Goal: Information Seeking & Learning: Learn about a topic

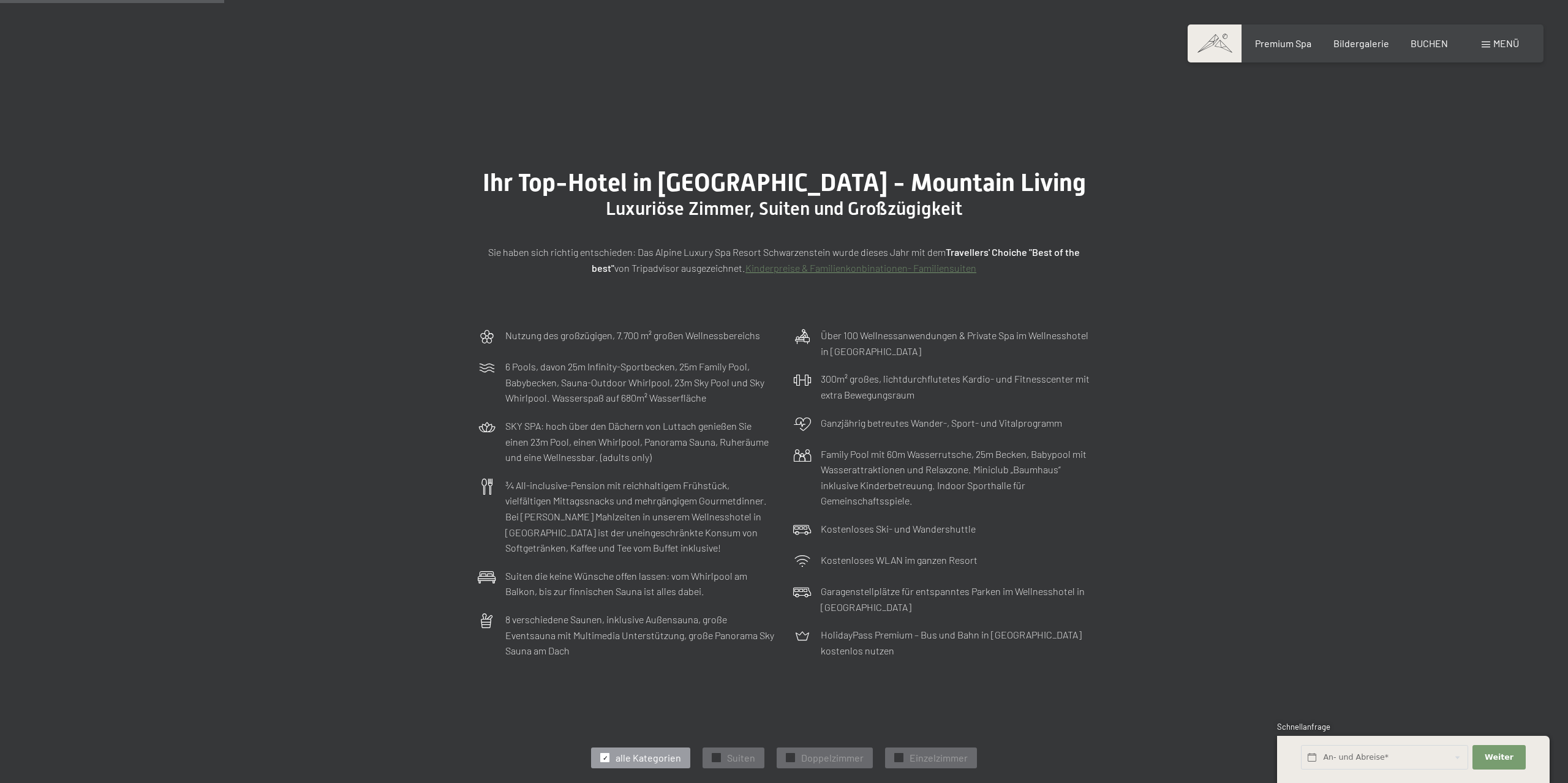
scroll to position [562, 0]
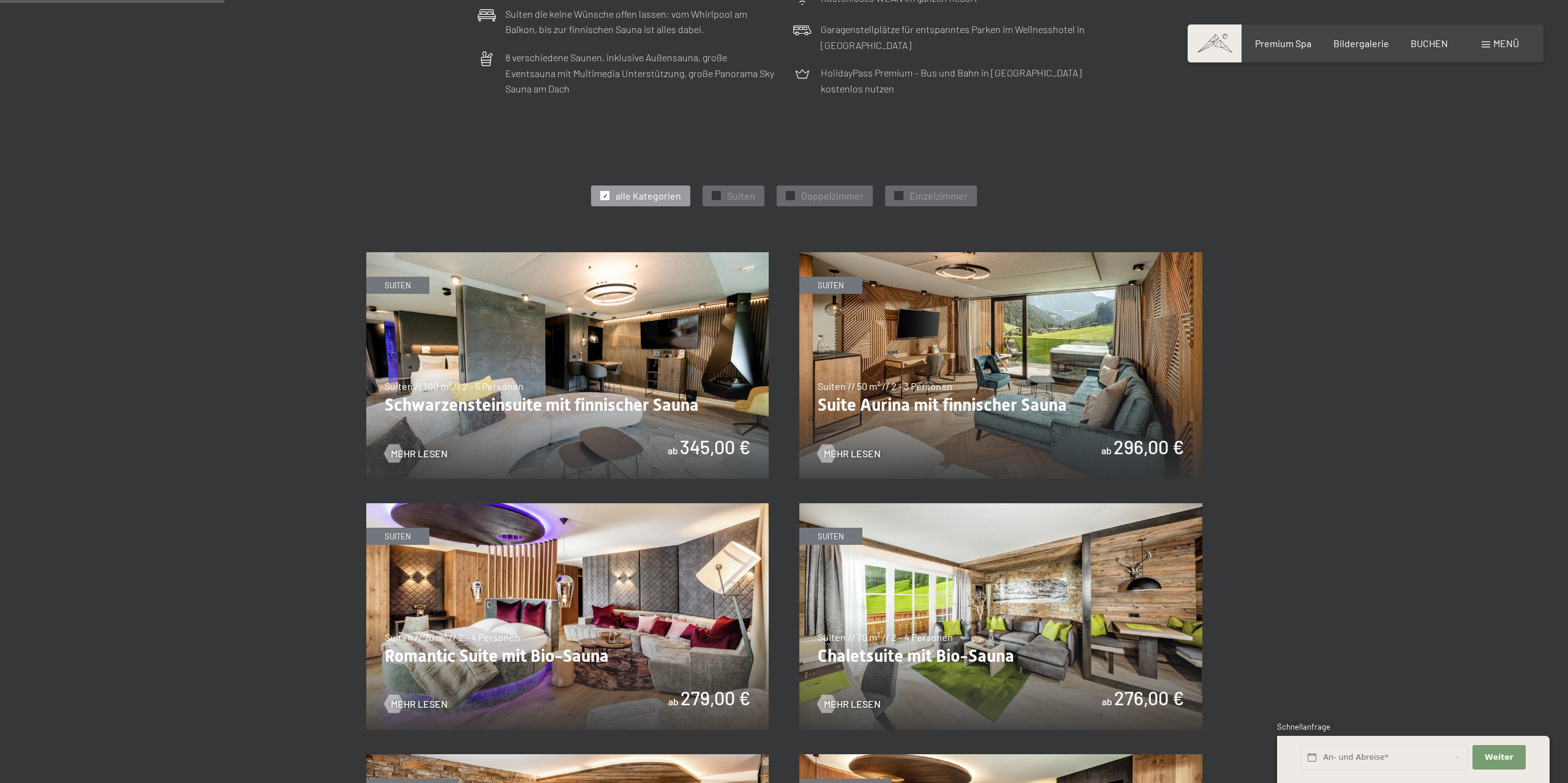
click at [1022, 365] on img at bounding box center [1001, 365] width 403 height 227
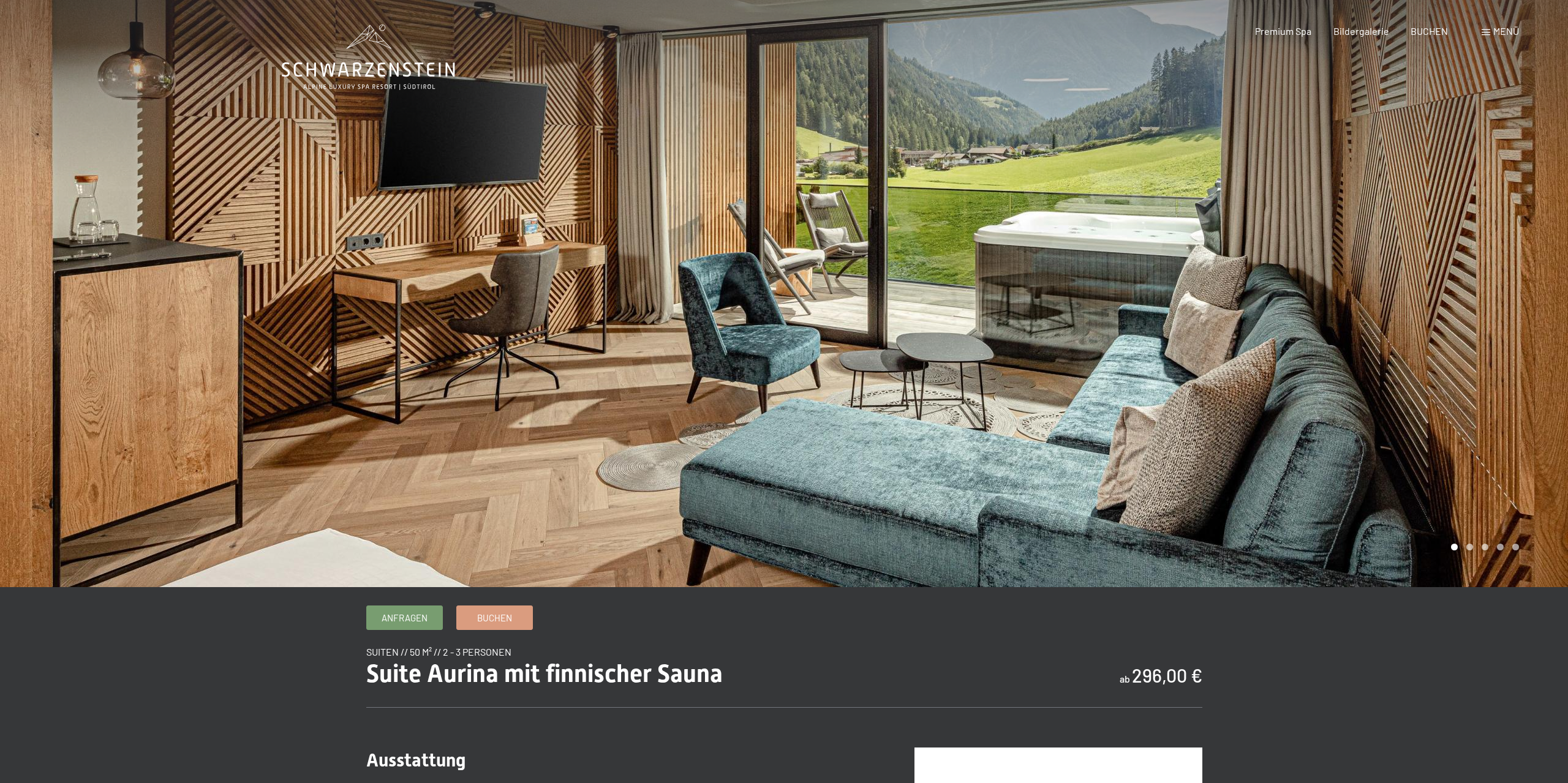
click at [1538, 292] on div at bounding box center [1175, 293] width 784 height 587
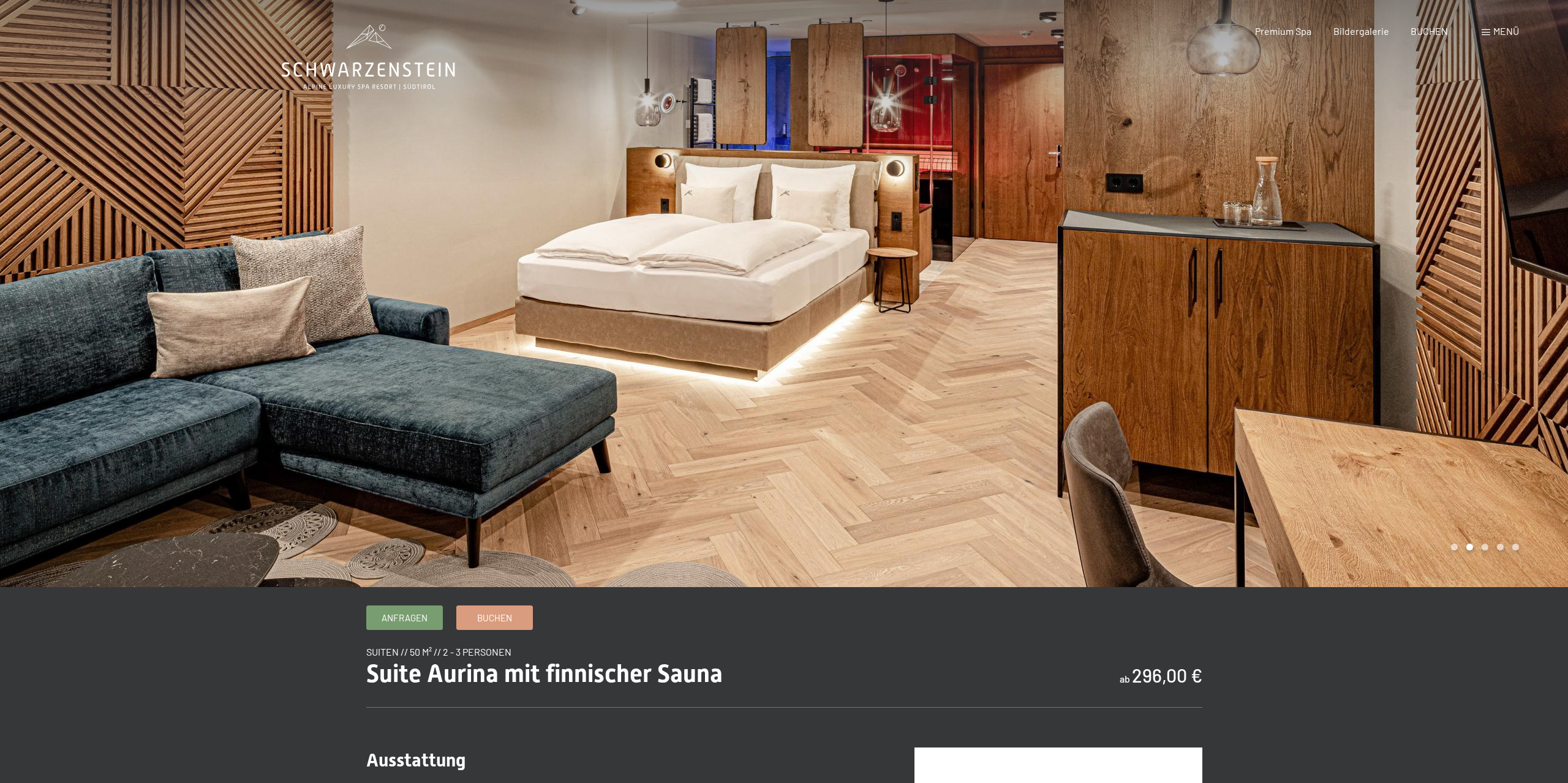
click at [1537, 274] on div at bounding box center [1175, 293] width 784 height 587
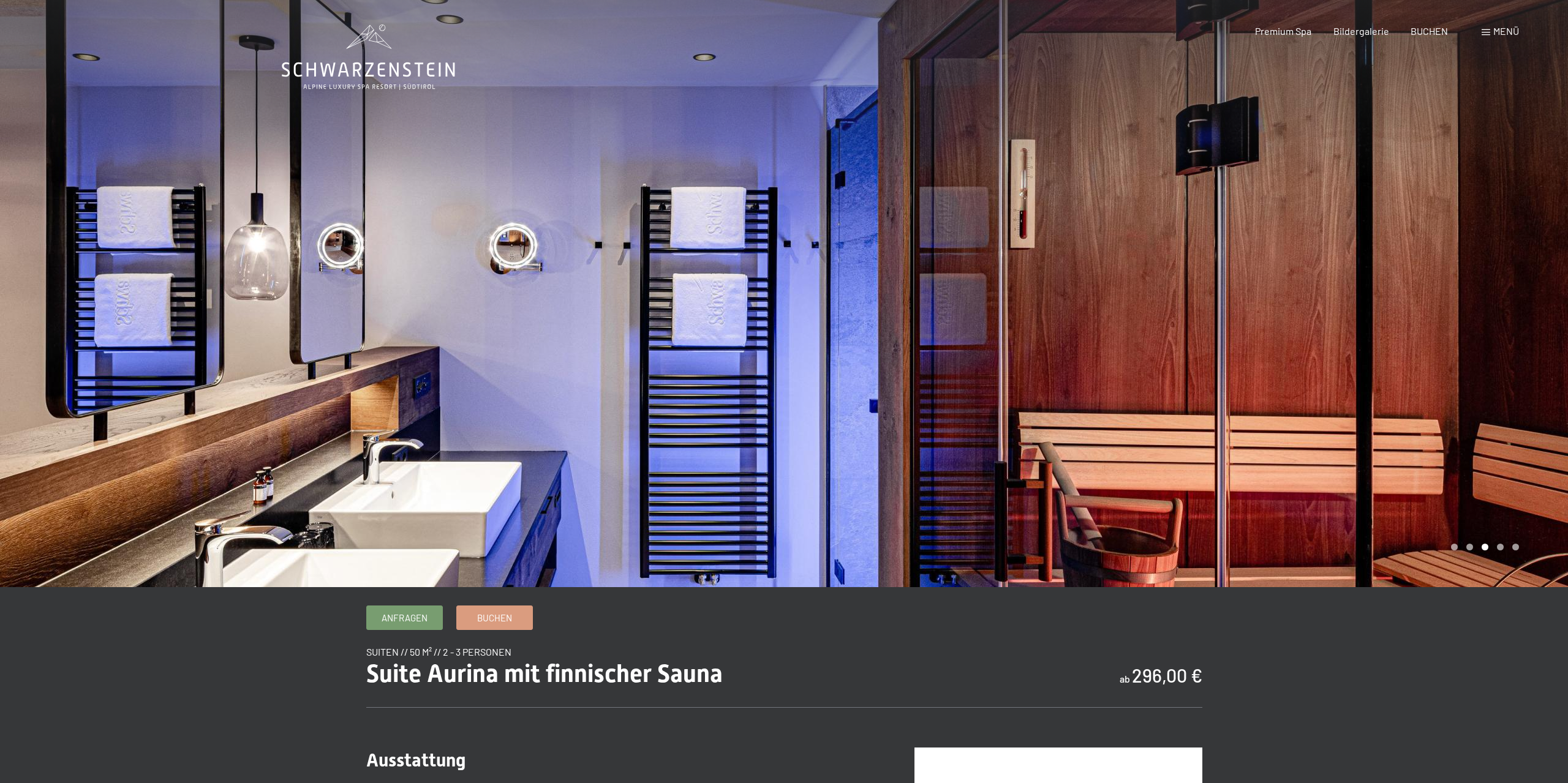
click at [1537, 274] on div at bounding box center [1175, 293] width 784 height 587
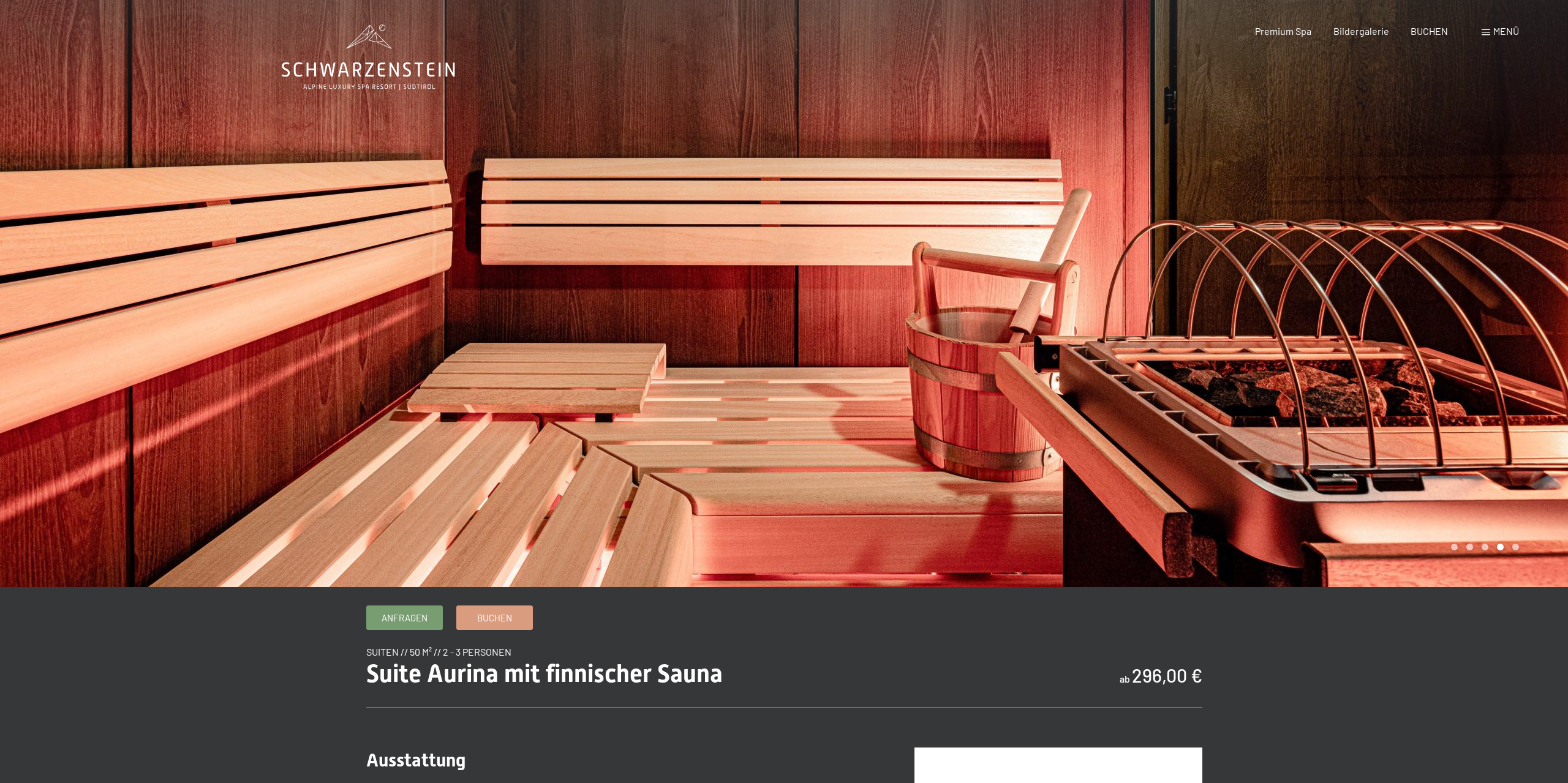
click at [1537, 274] on div at bounding box center [1175, 293] width 784 height 587
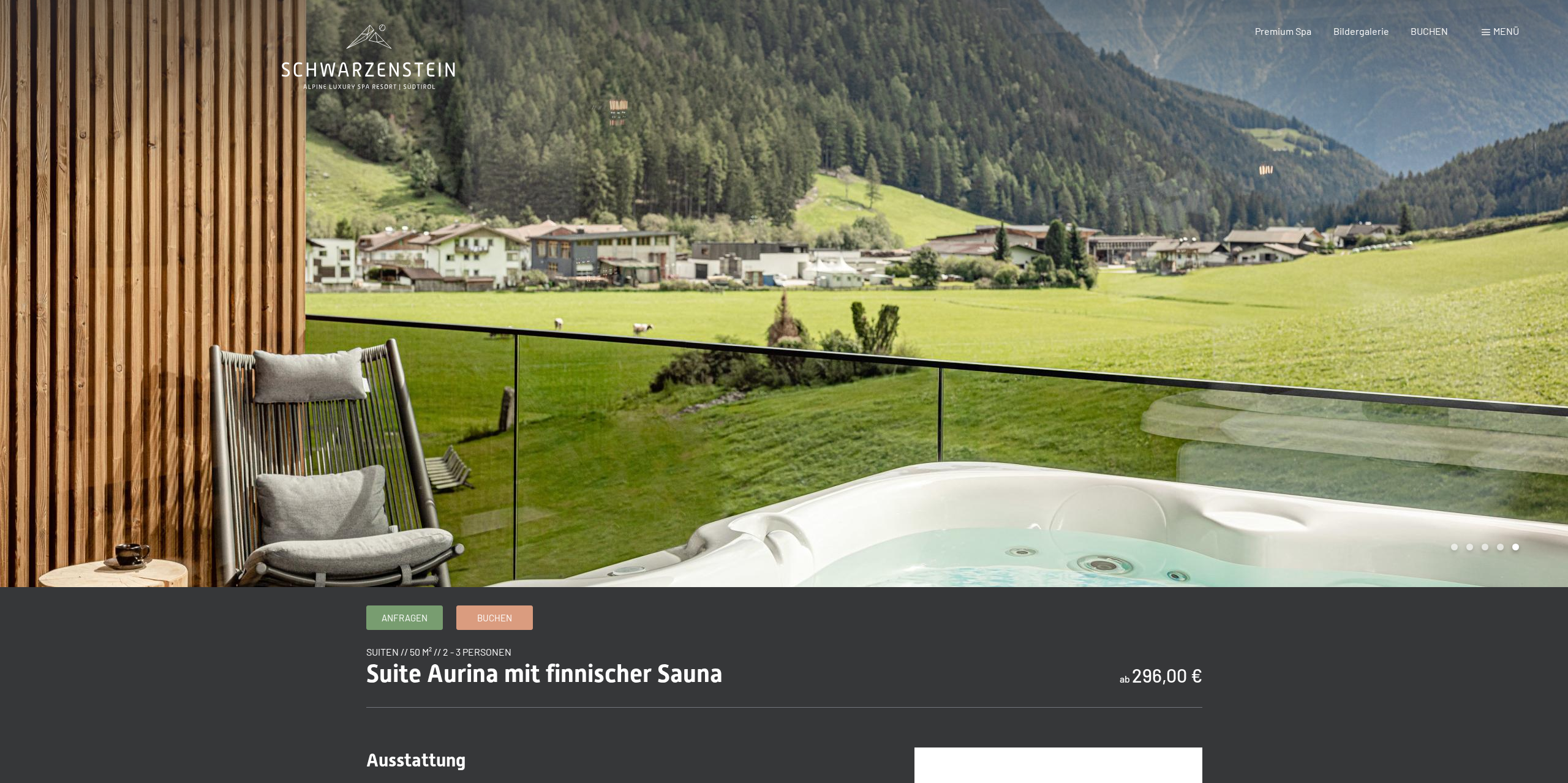
click at [1537, 274] on div at bounding box center [1175, 293] width 784 height 587
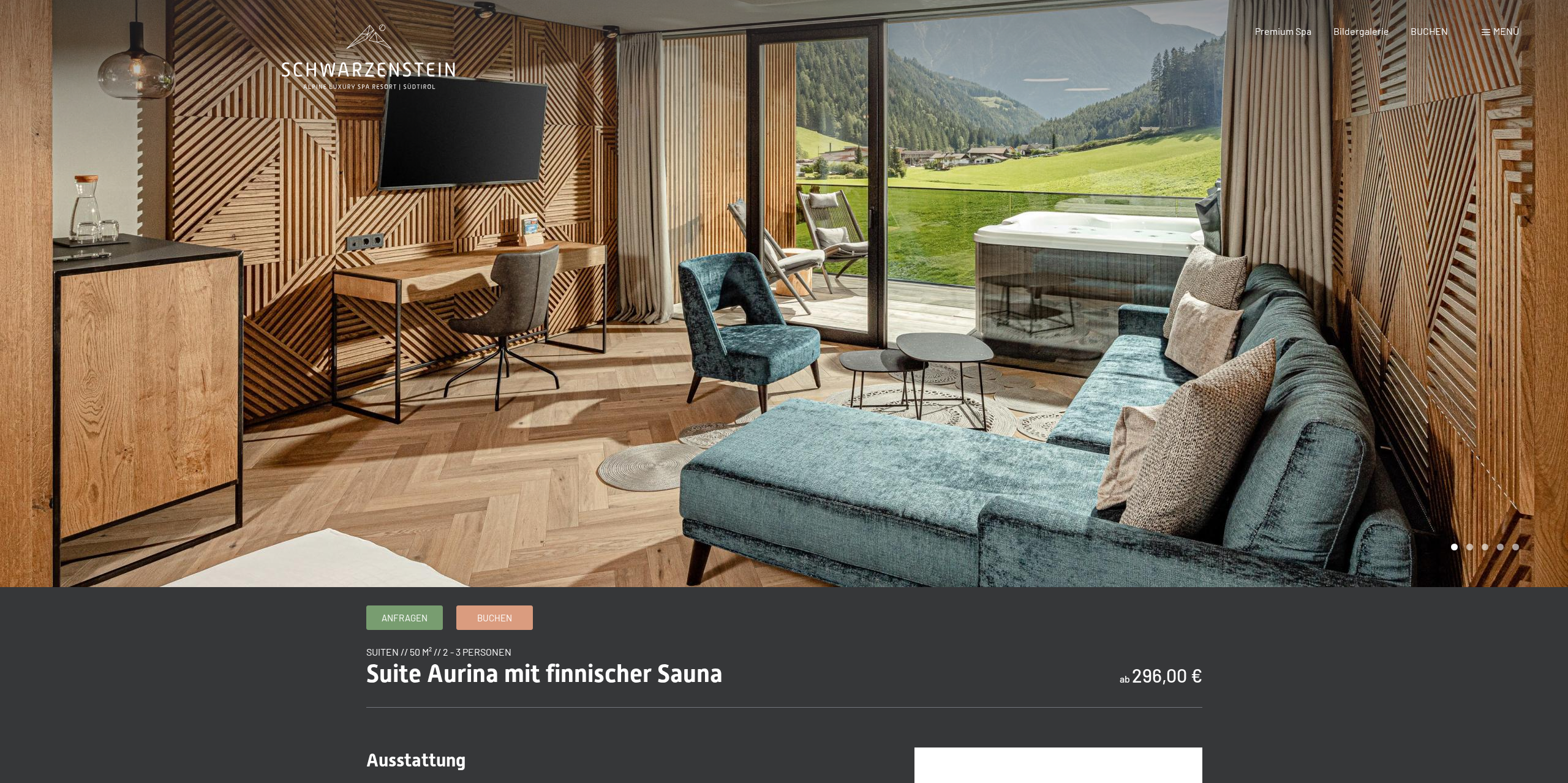
click at [1537, 274] on div at bounding box center [1175, 293] width 784 height 587
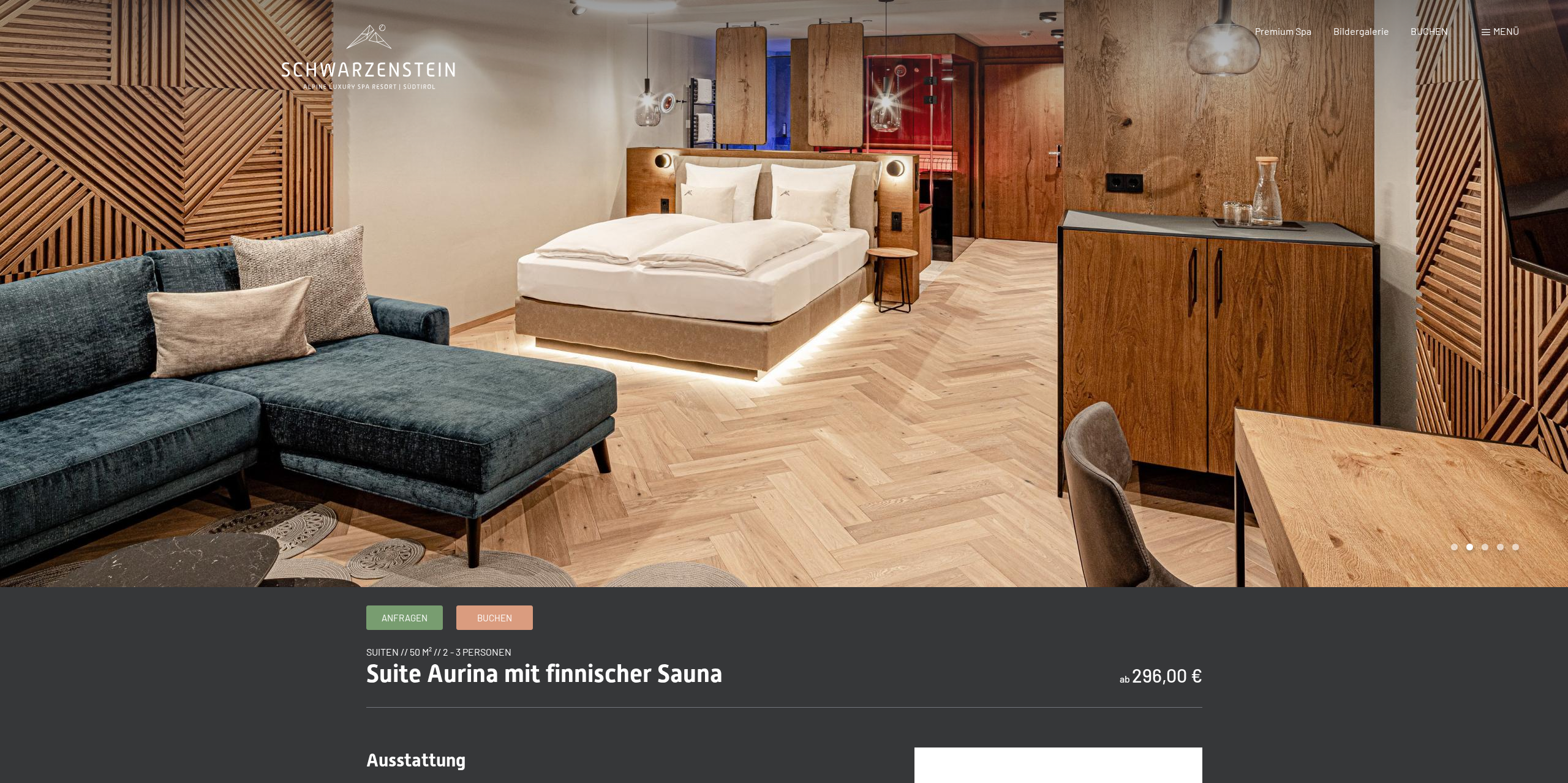
click at [1537, 274] on div at bounding box center [1175, 293] width 784 height 587
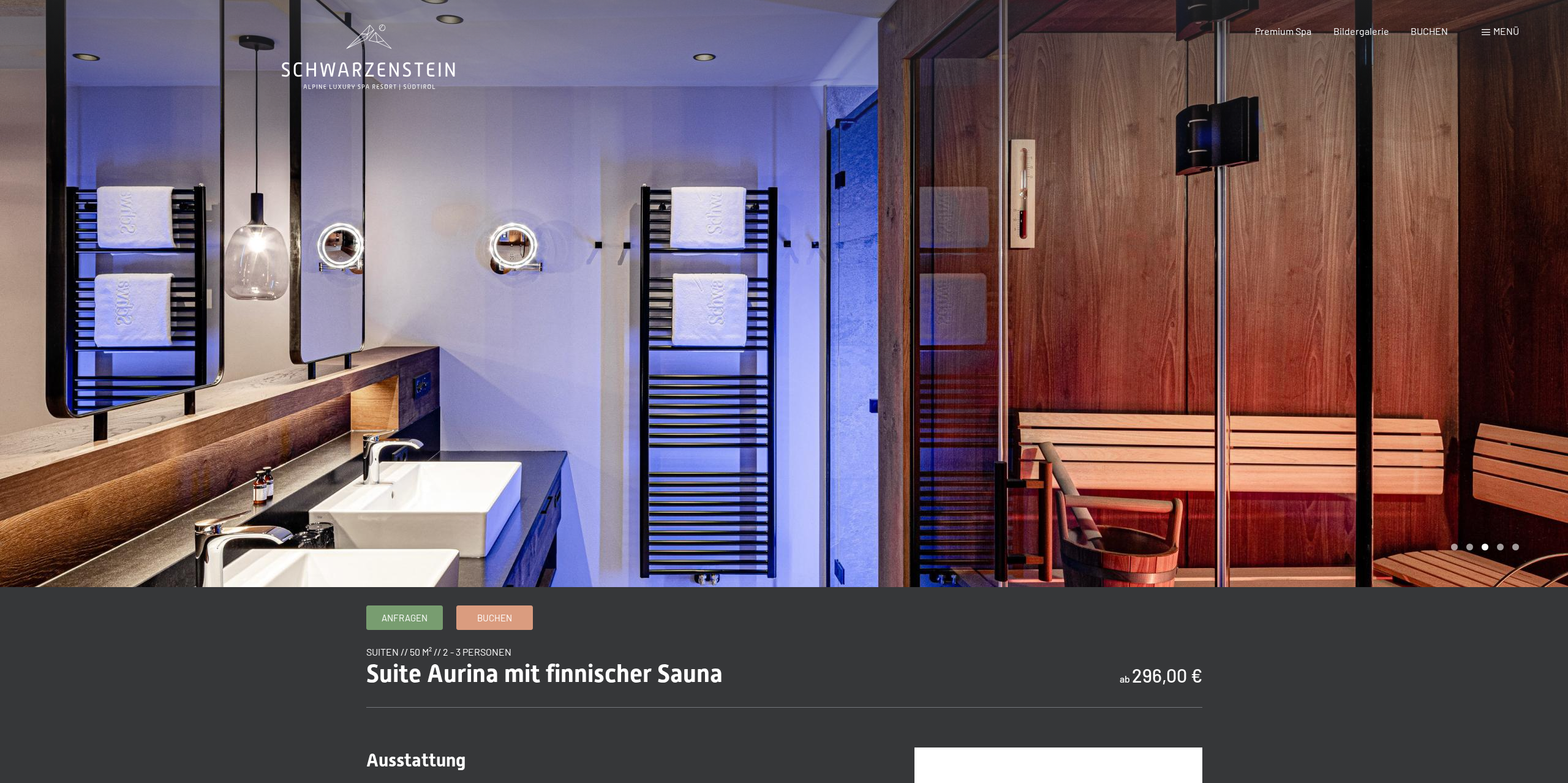
scroll to position [437, 0]
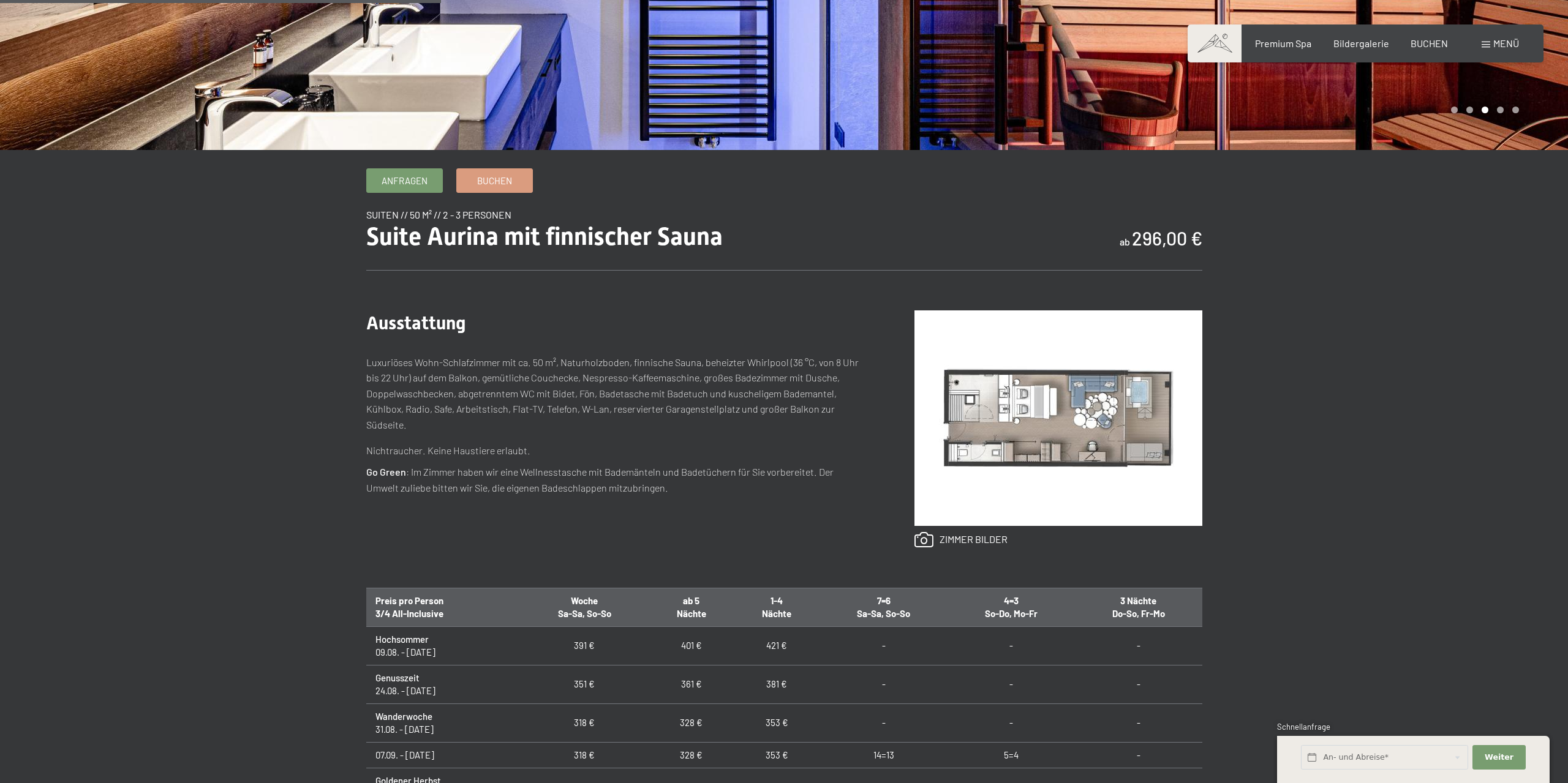
click at [1031, 417] on img at bounding box center [1058, 418] width 288 height 216
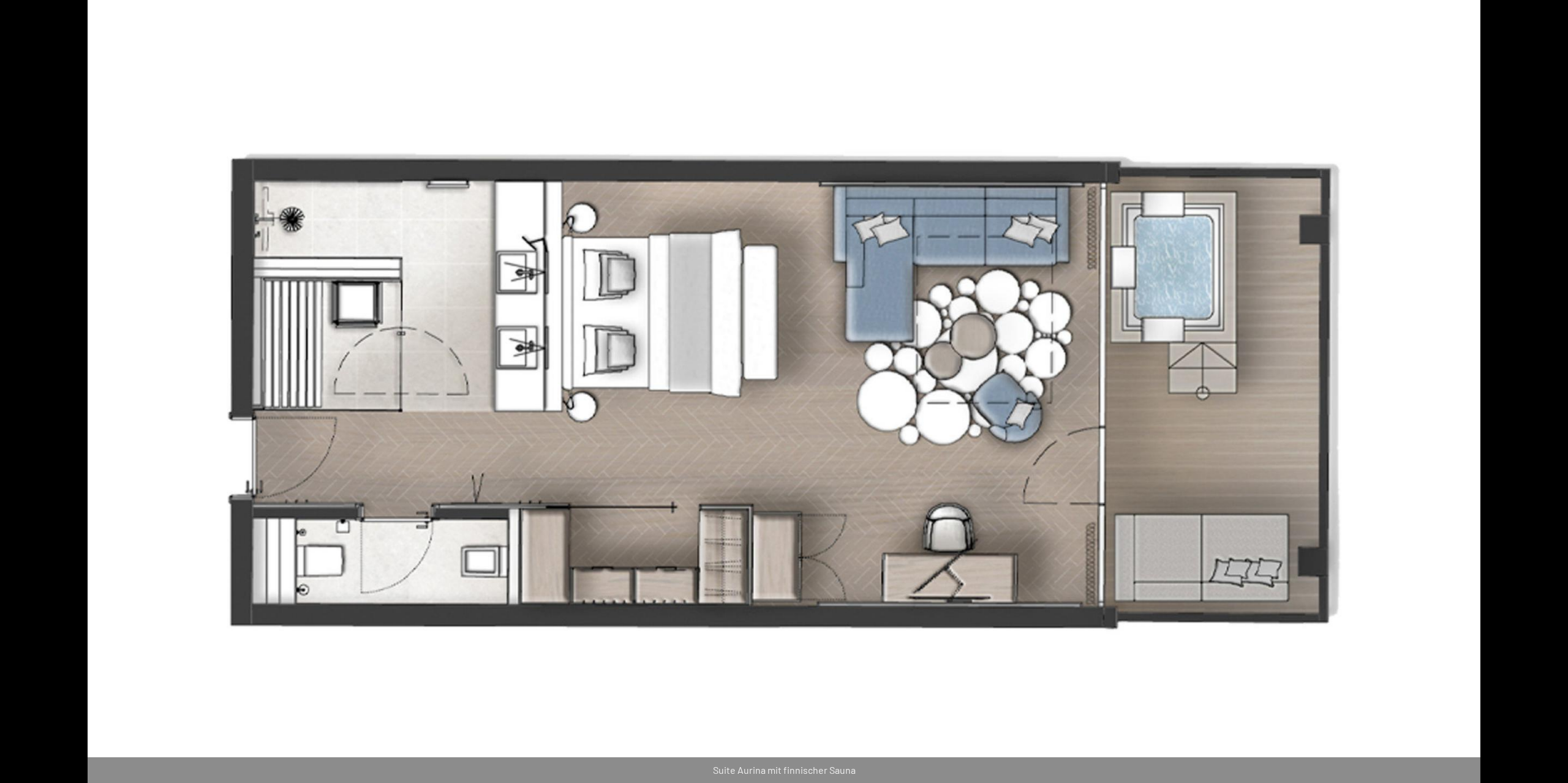
click at [1543, 395] on button "Next slide" at bounding box center [1549, 397] width 26 height 24
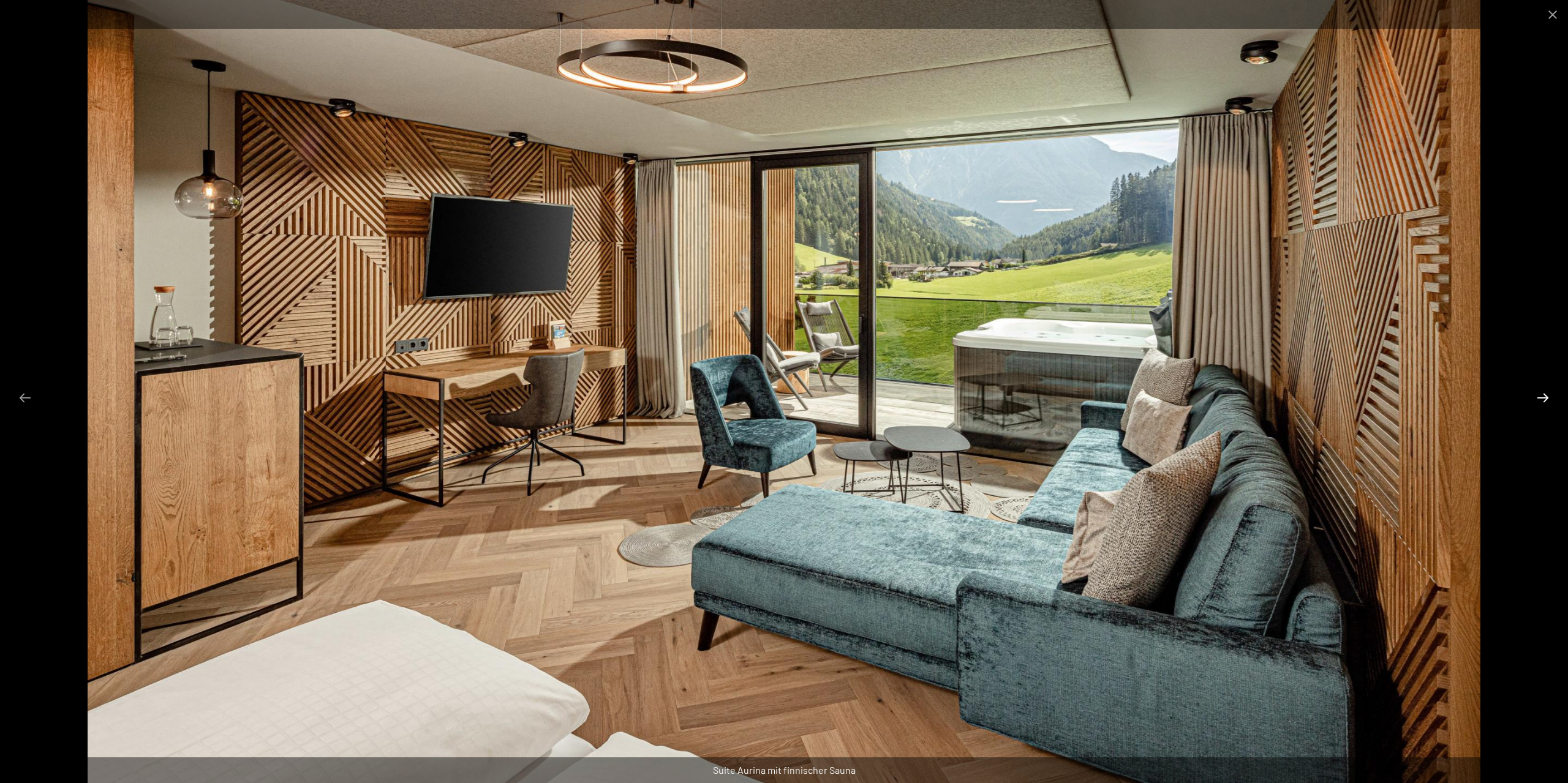
click at [1543, 395] on button "Next slide" at bounding box center [1543, 397] width 26 height 24
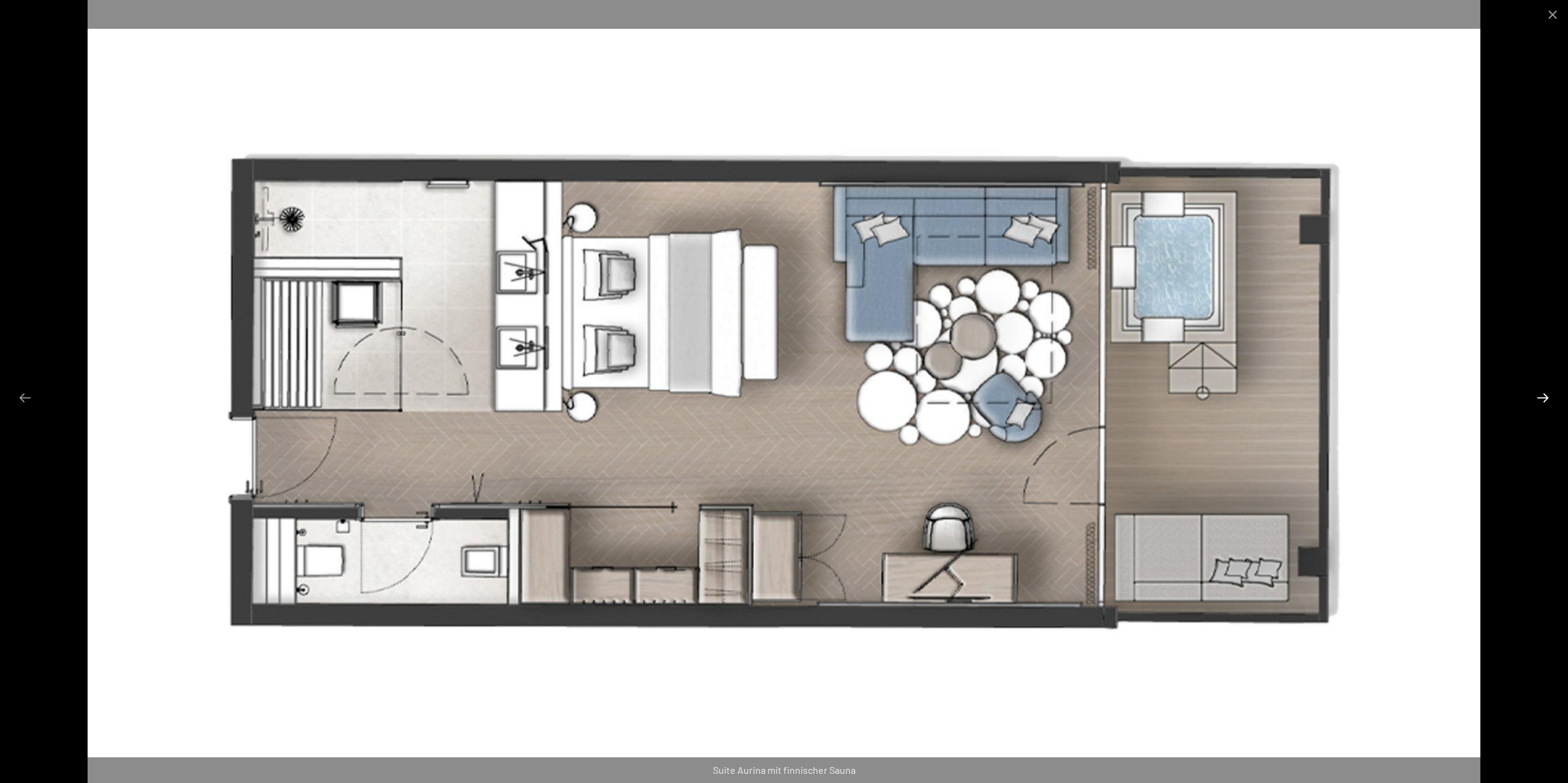
click at [1543, 395] on button "Next slide" at bounding box center [1543, 397] width 26 height 24
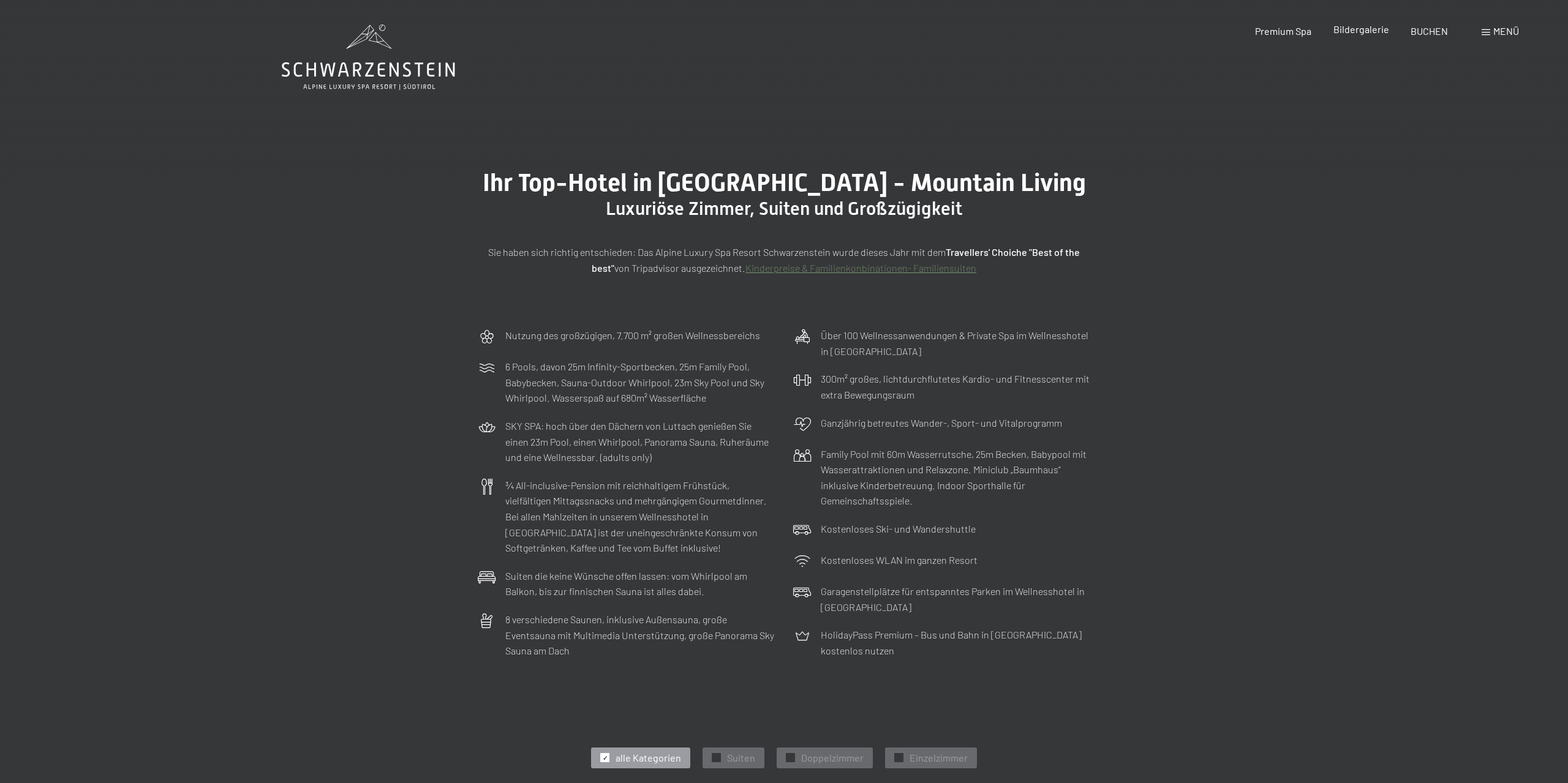
click at [1373, 28] on span "Bildergalerie" at bounding box center [1361, 29] width 56 height 12
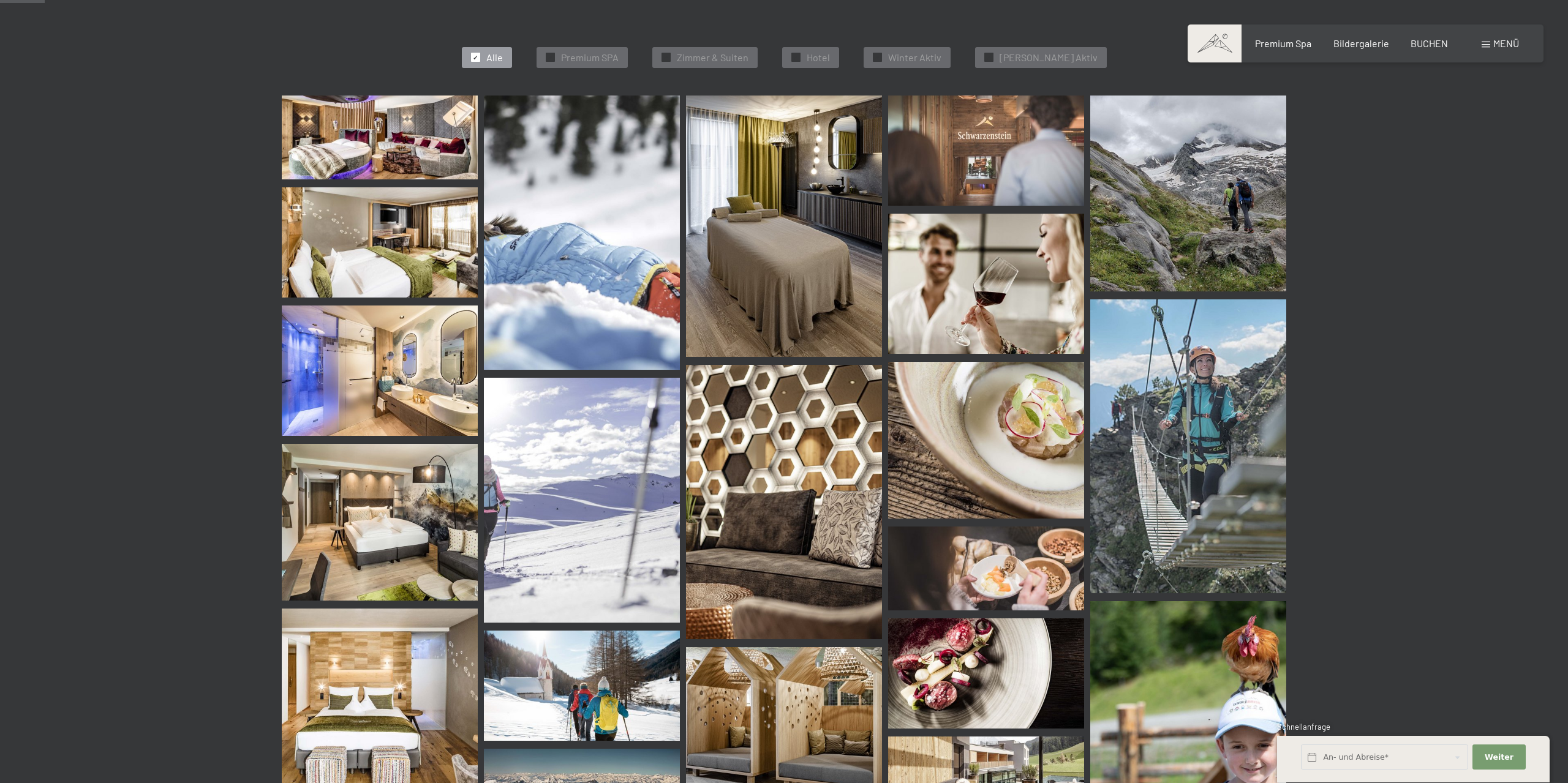
scroll to position [437, 0]
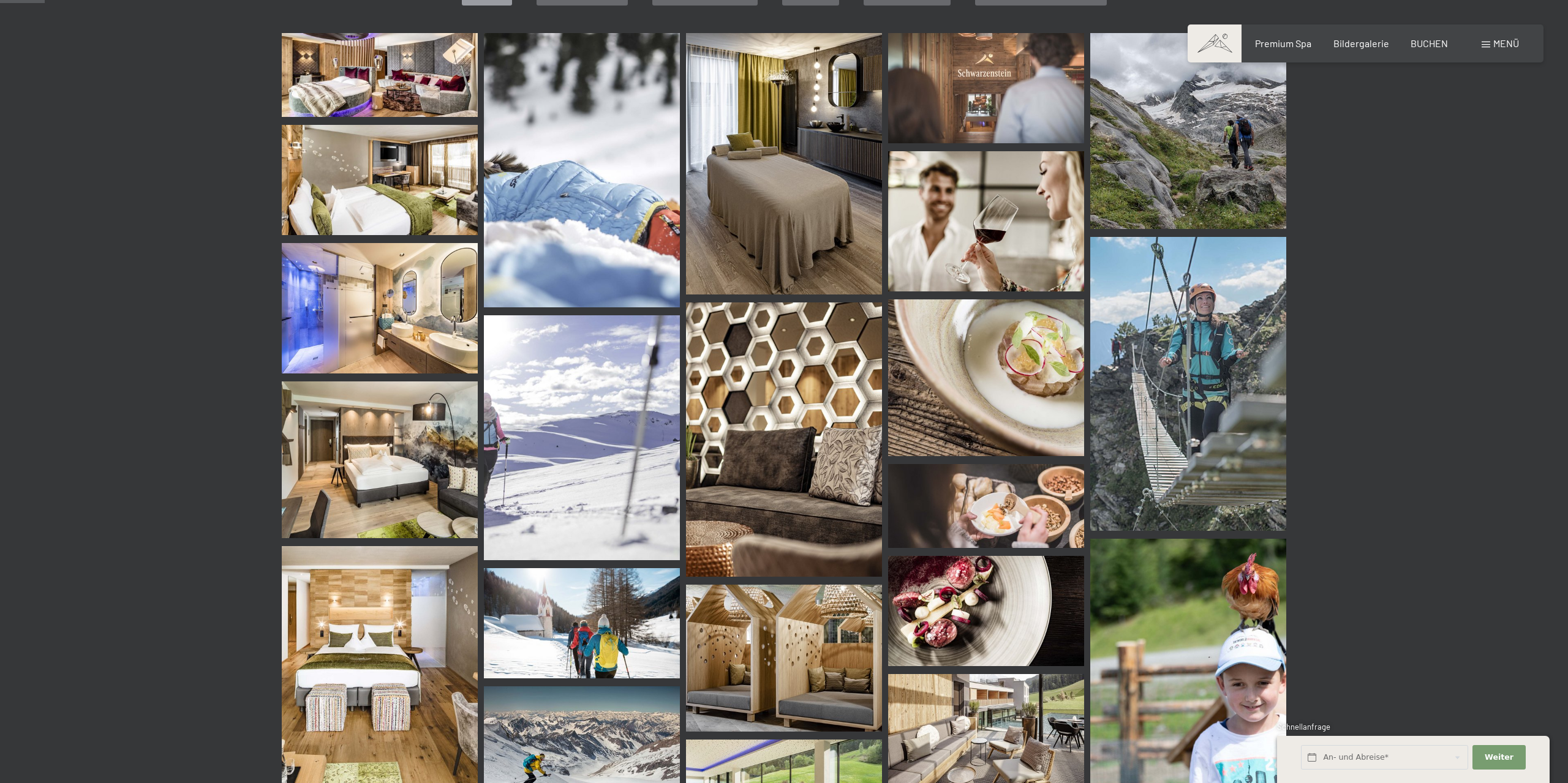
click at [413, 456] on img at bounding box center [380, 460] width 196 height 156
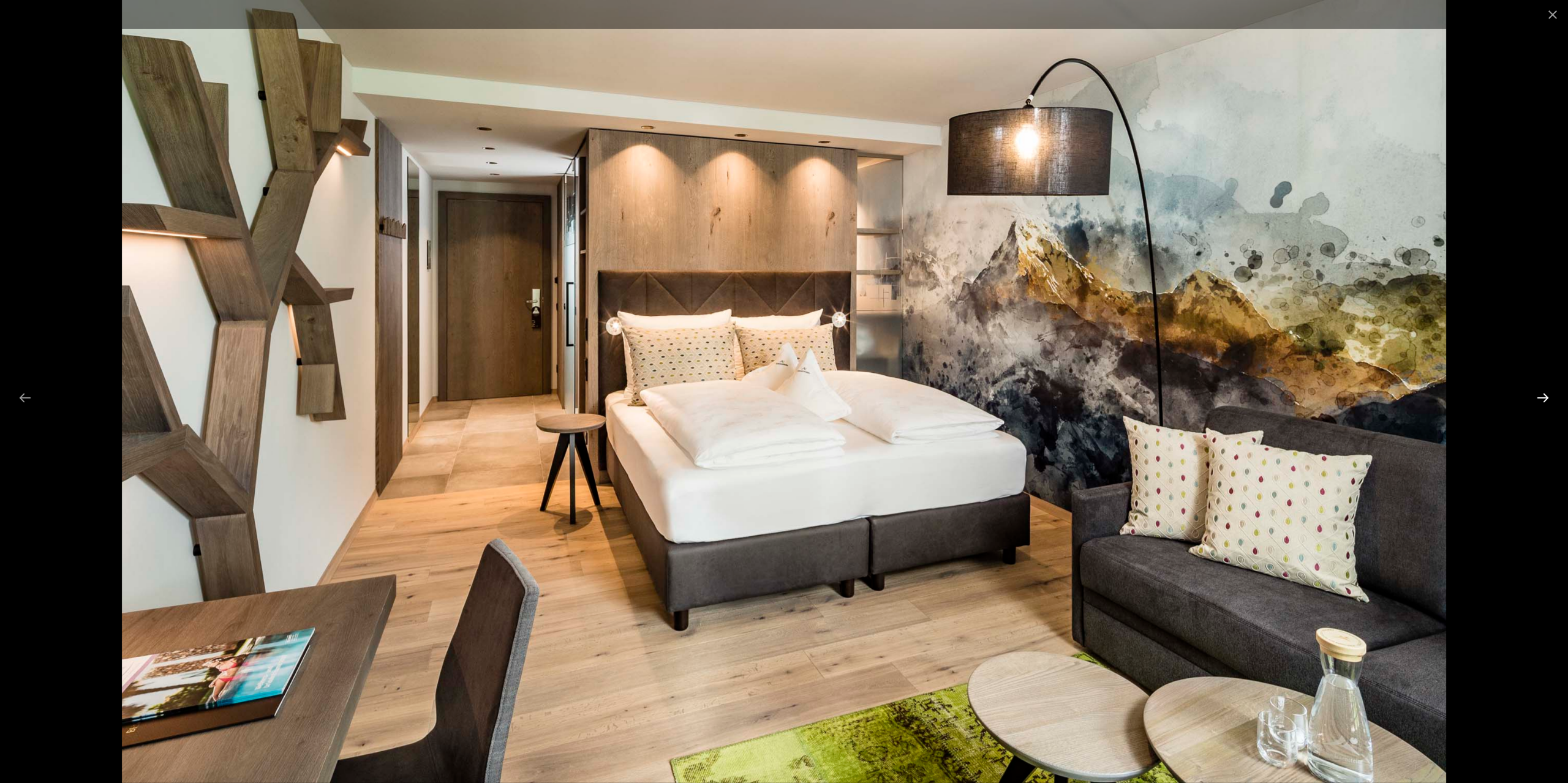
click at [1539, 395] on button "Next slide" at bounding box center [1543, 397] width 26 height 24
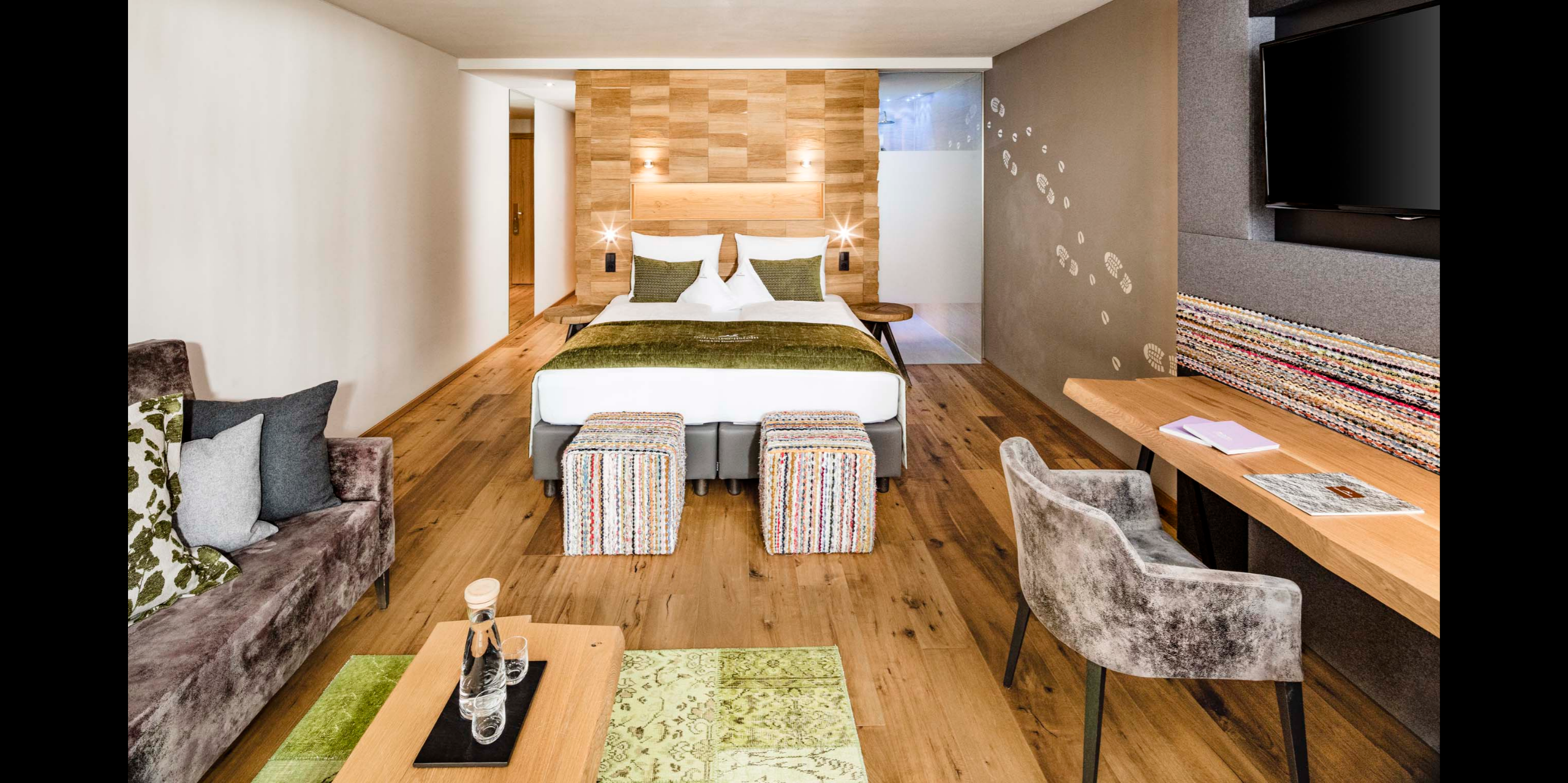
click at [1539, 395] on button "Next slide" at bounding box center [1549, 397] width 26 height 24
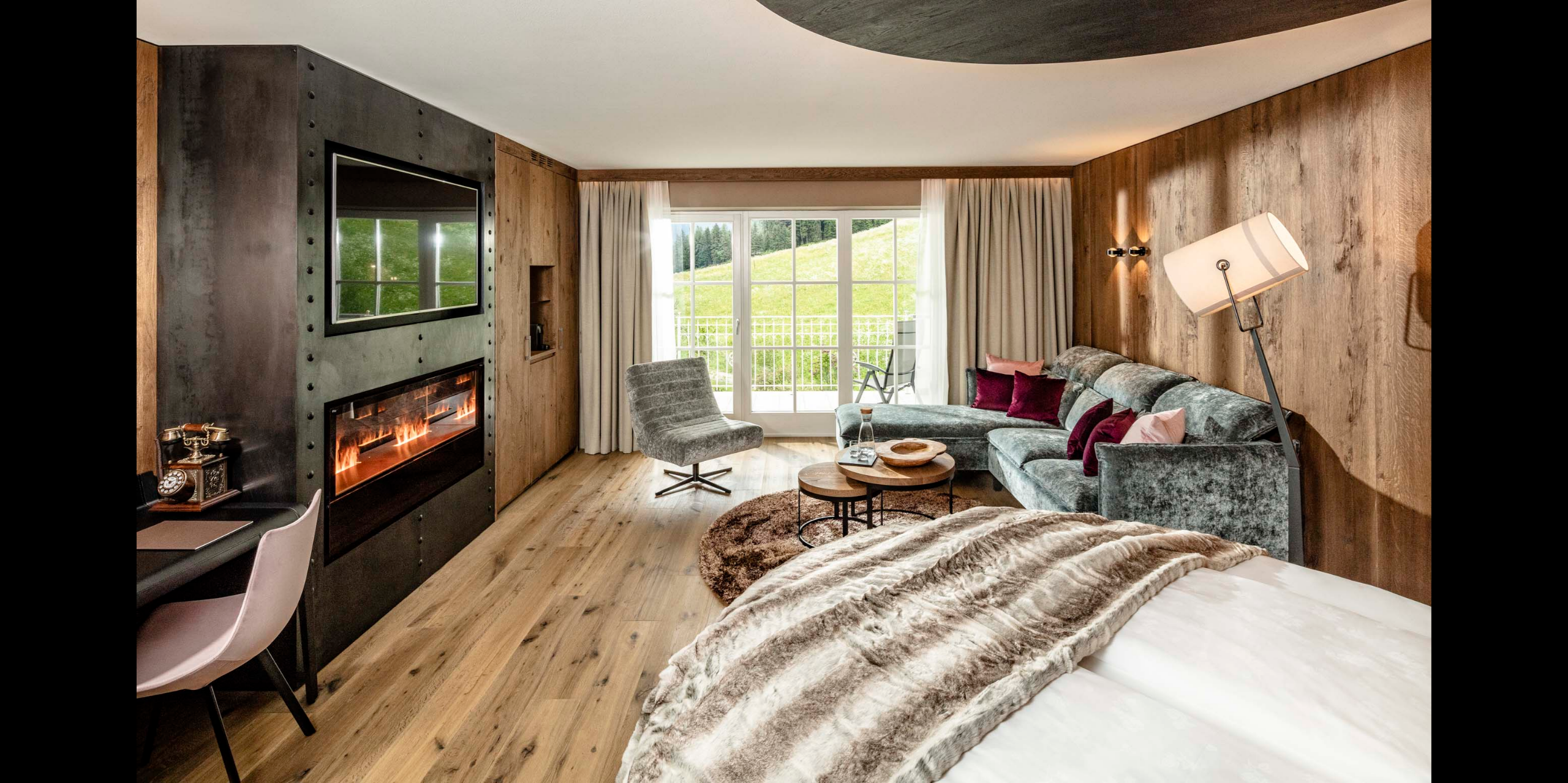
click at [1539, 395] on button "Next slide" at bounding box center [1549, 397] width 26 height 24
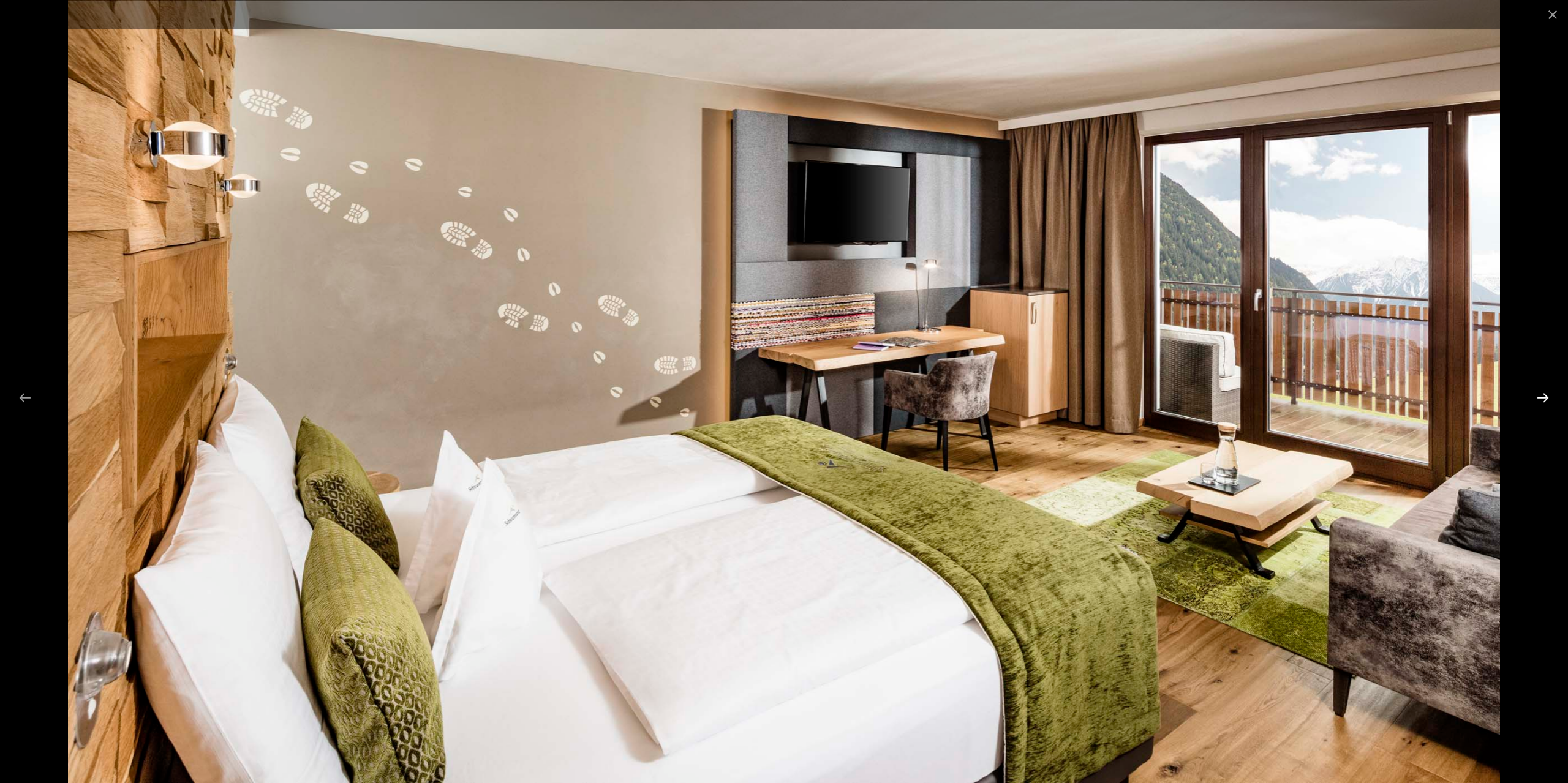
click at [1539, 395] on button "Next slide" at bounding box center [1543, 397] width 26 height 24
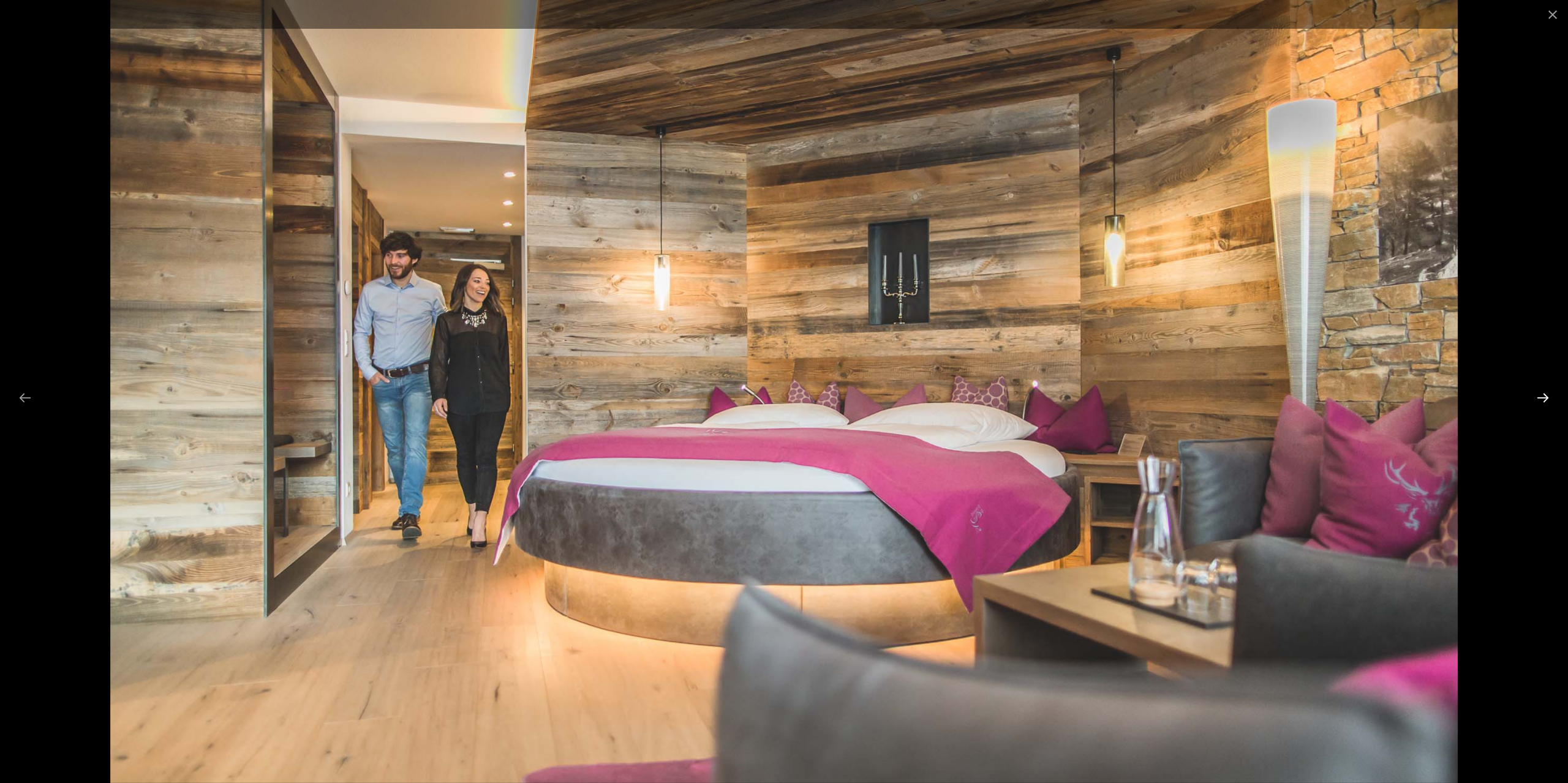
click at [1539, 395] on button "Next slide" at bounding box center [1543, 397] width 26 height 24
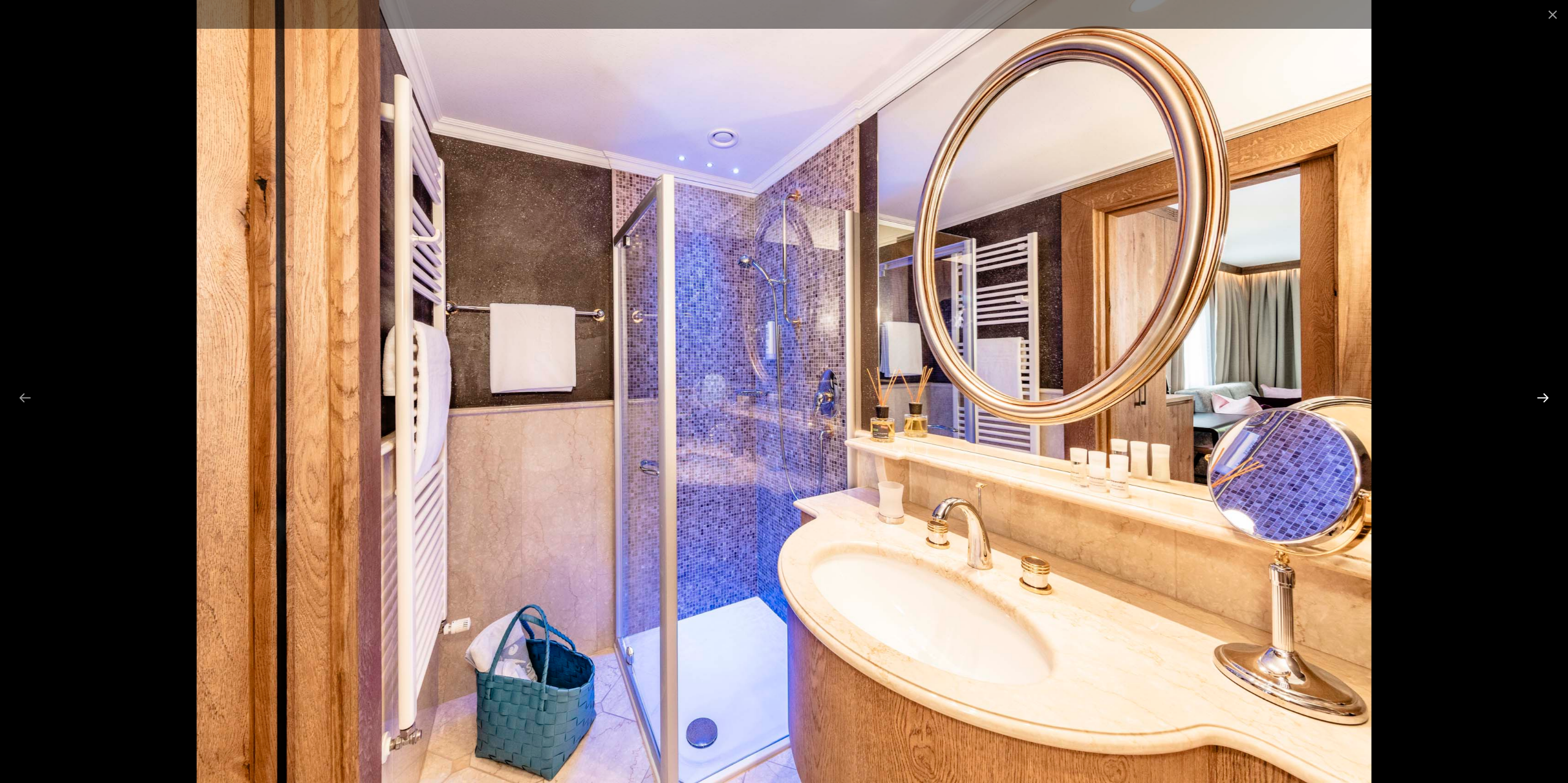
click at [1539, 395] on button "Next slide" at bounding box center [1543, 397] width 26 height 24
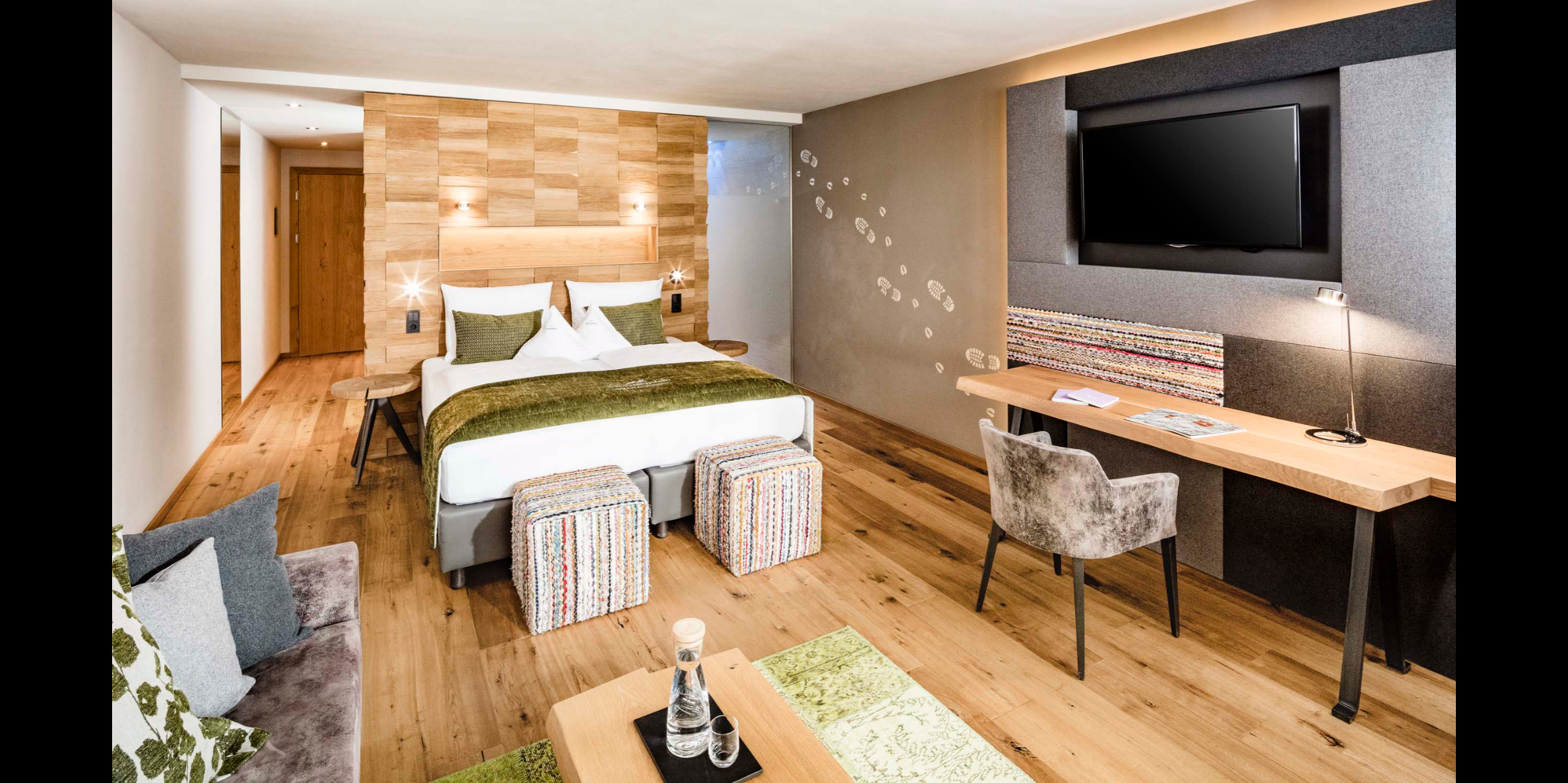
click at [1539, 395] on button "Next slide" at bounding box center [1549, 397] width 26 height 24
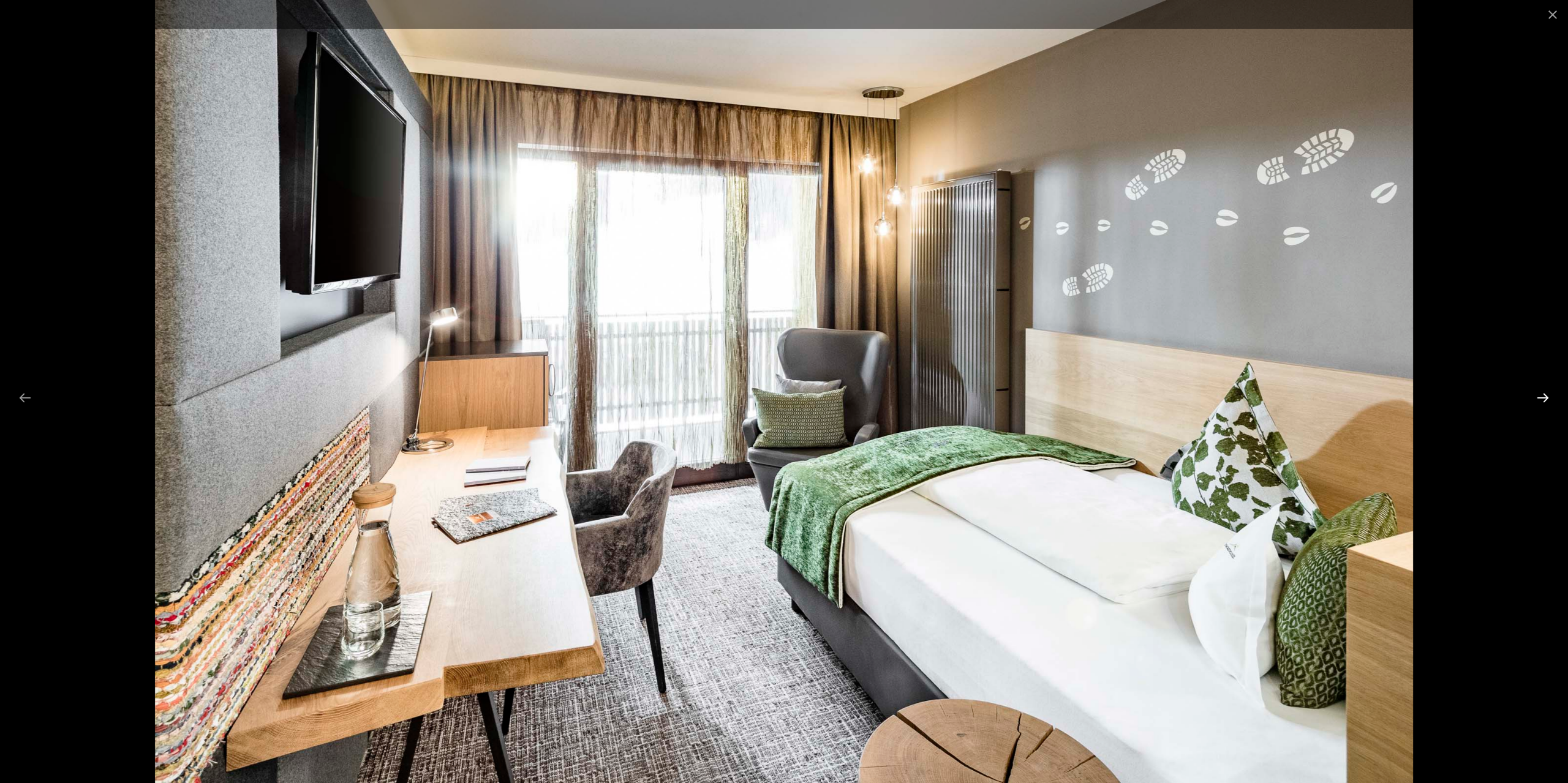
click at [1539, 395] on button "Next slide" at bounding box center [1543, 397] width 26 height 24
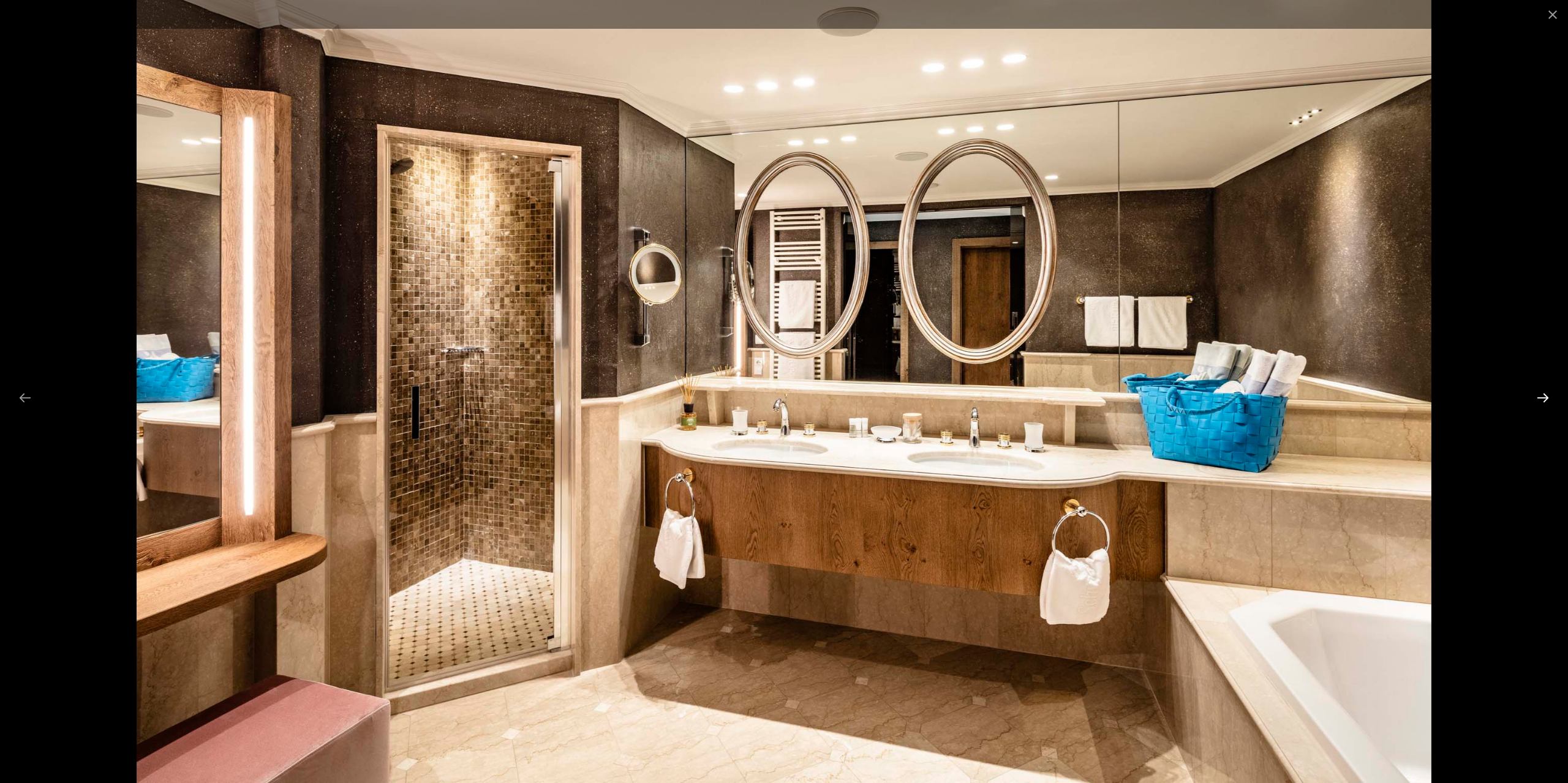
click at [1539, 395] on button "Next slide" at bounding box center [1543, 397] width 26 height 24
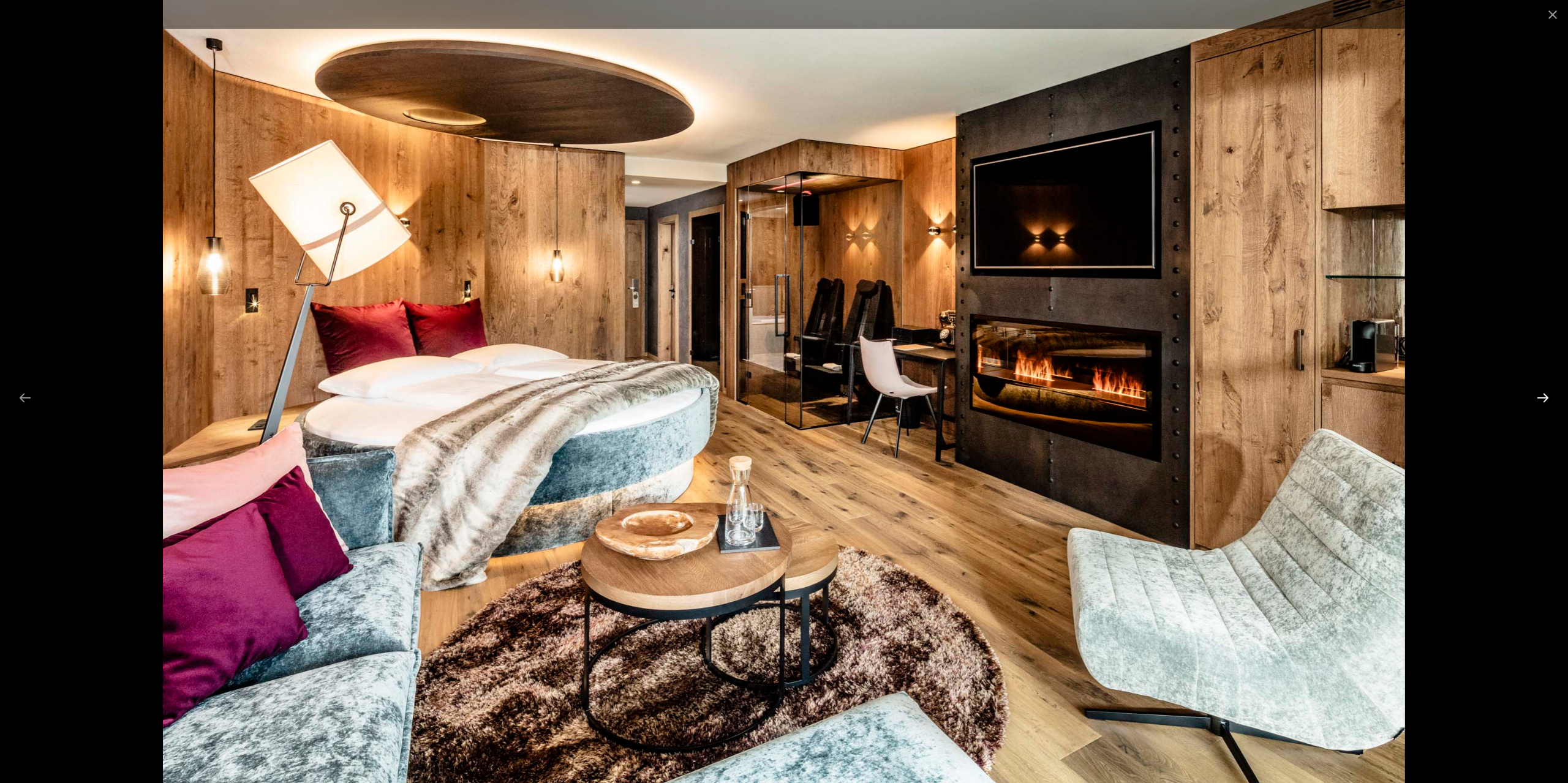
click at [1539, 395] on button "Next slide" at bounding box center [1543, 397] width 26 height 24
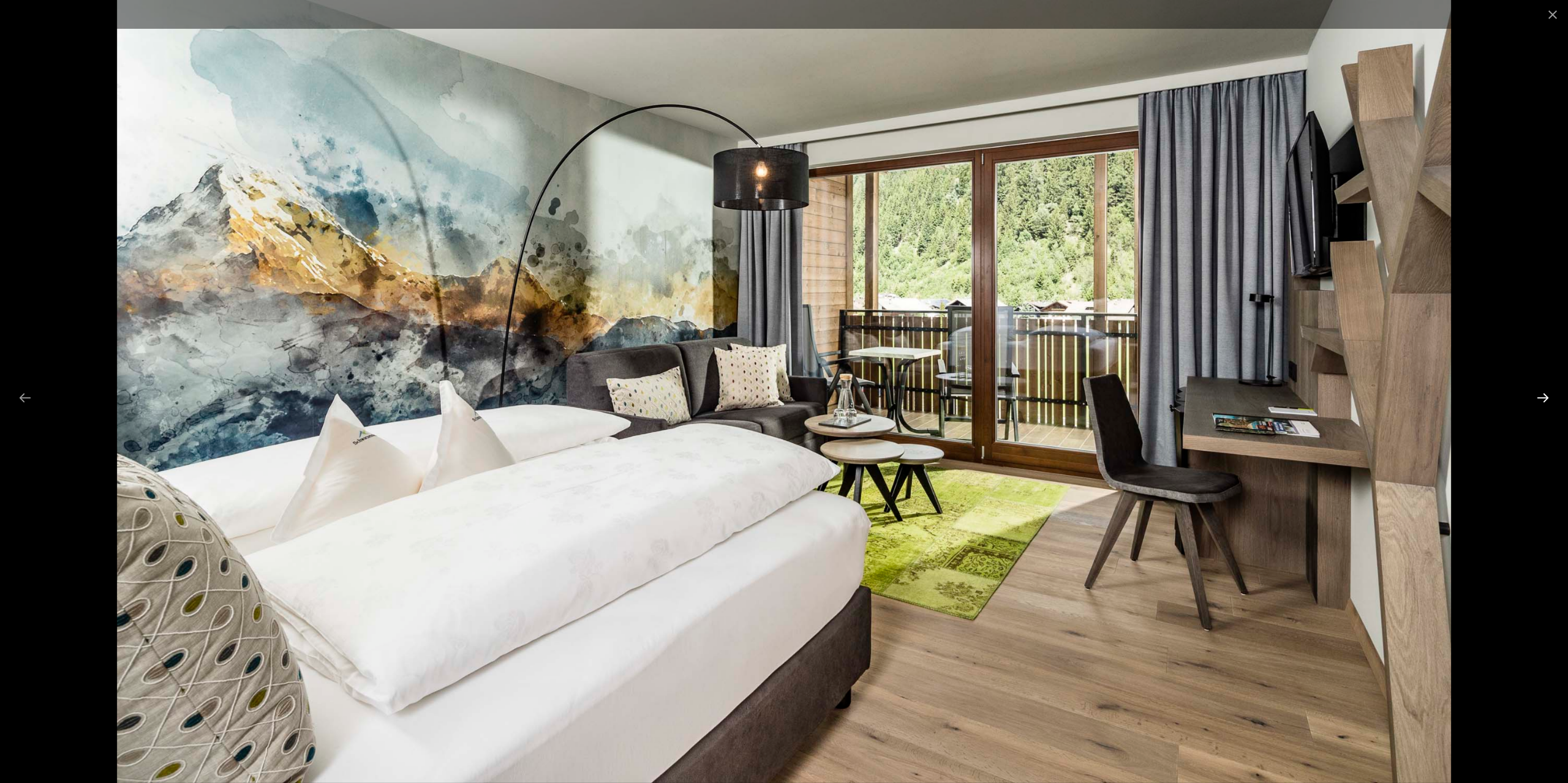
click at [1539, 395] on button "Next slide" at bounding box center [1543, 397] width 26 height 24
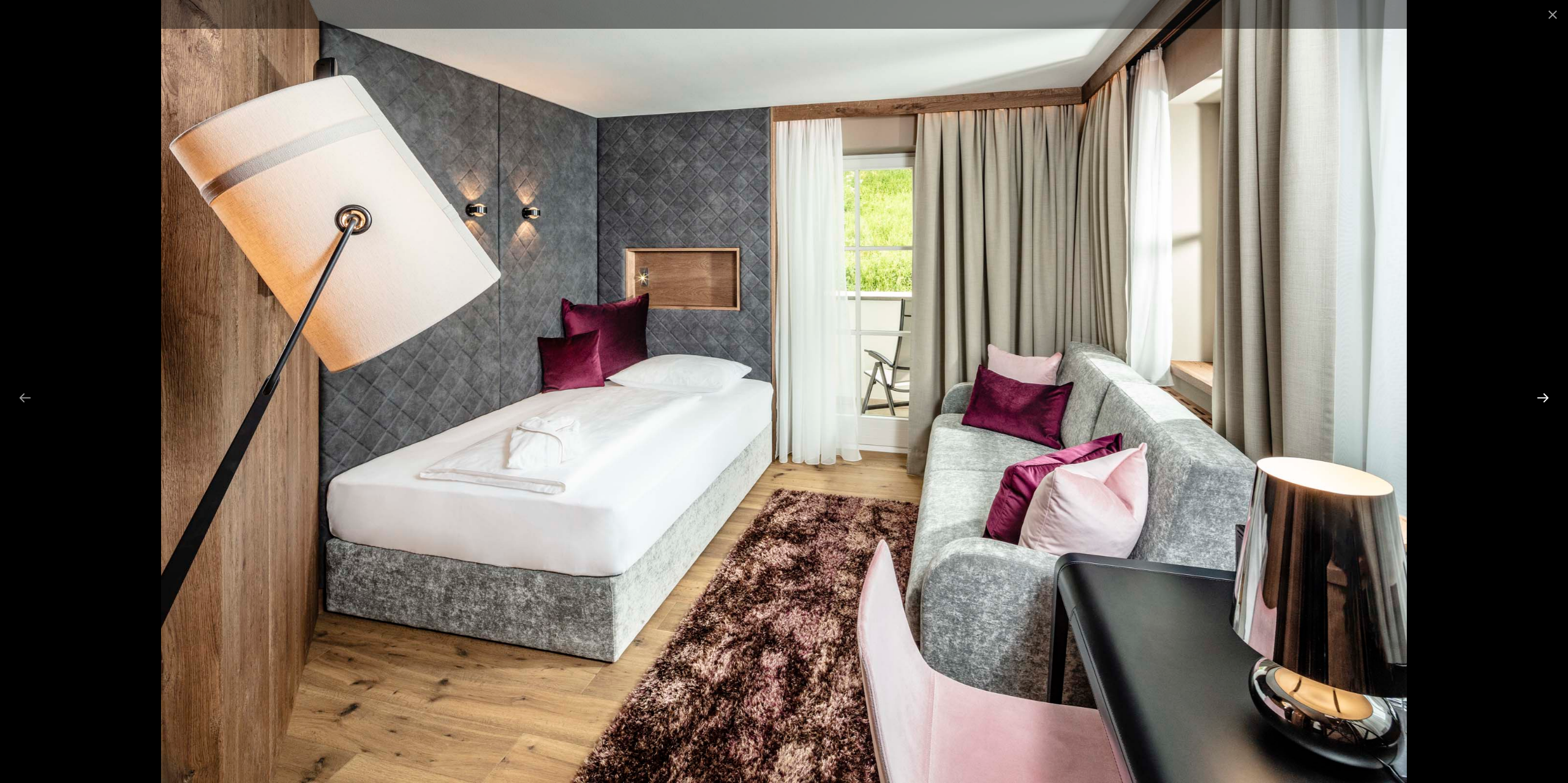
click at [1539, 395] on button "Next slide" at bounding box center [1543, 397] width 26 height 24
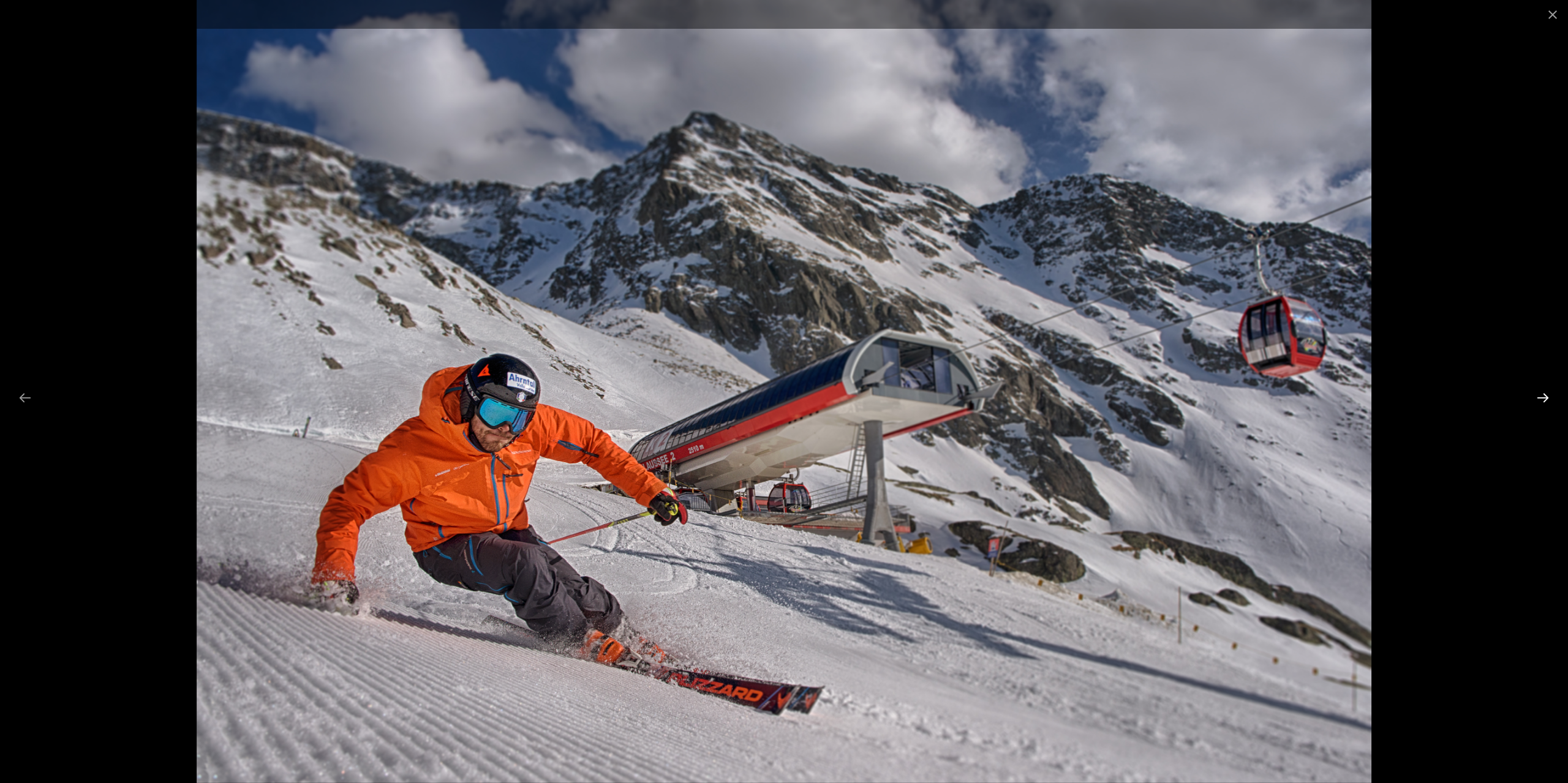
click at [1539, 395] on button "Next slide" at bounding box center [1543, 397] width 26 height 24
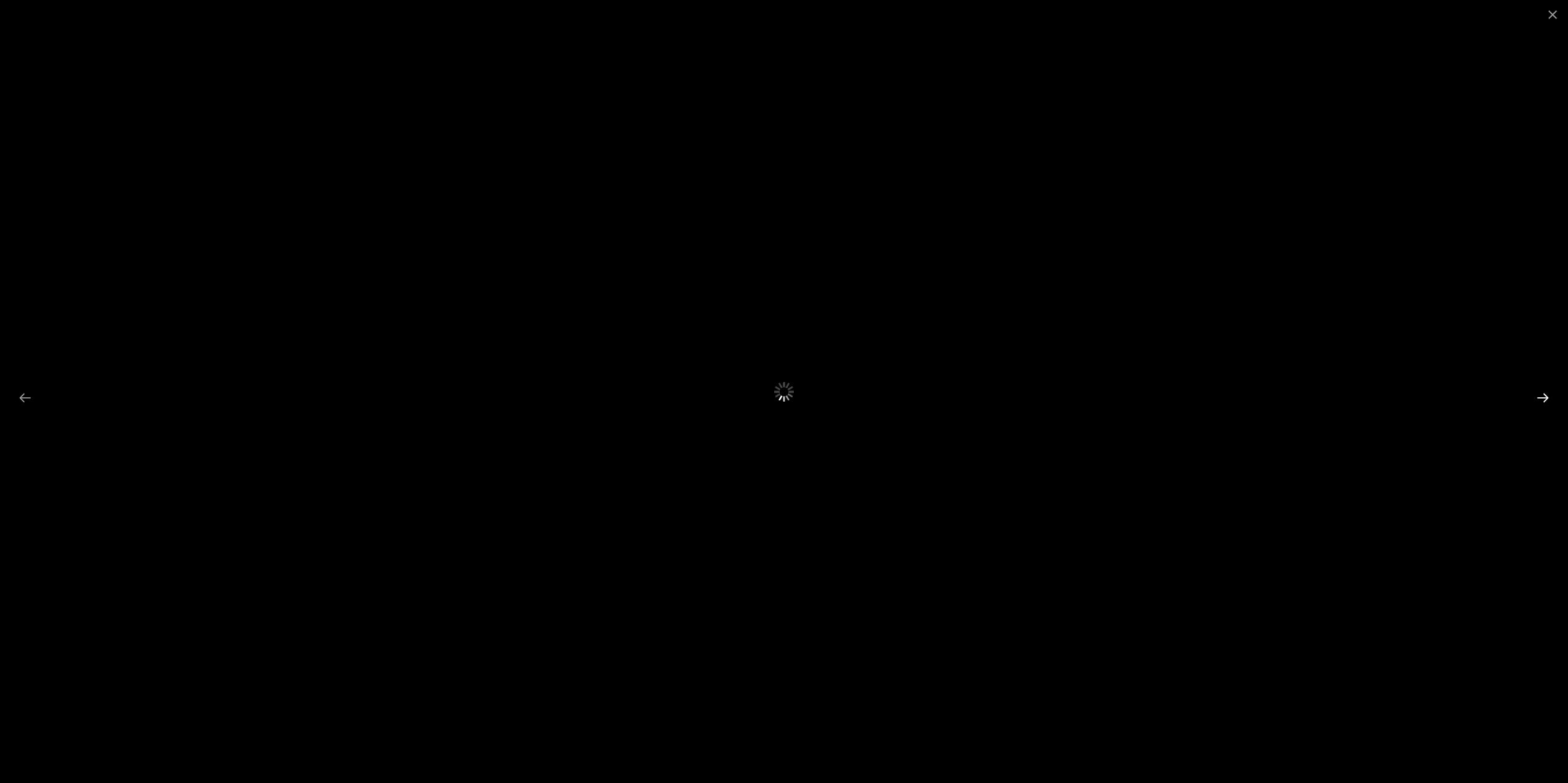
click at [1539, 395] on button "Next slide" at bounding box center [1543, 397] width 26 height 24
click at [1551, 7] on button "Close gallery" at bounding box center [1552, 14] width 31 height 29
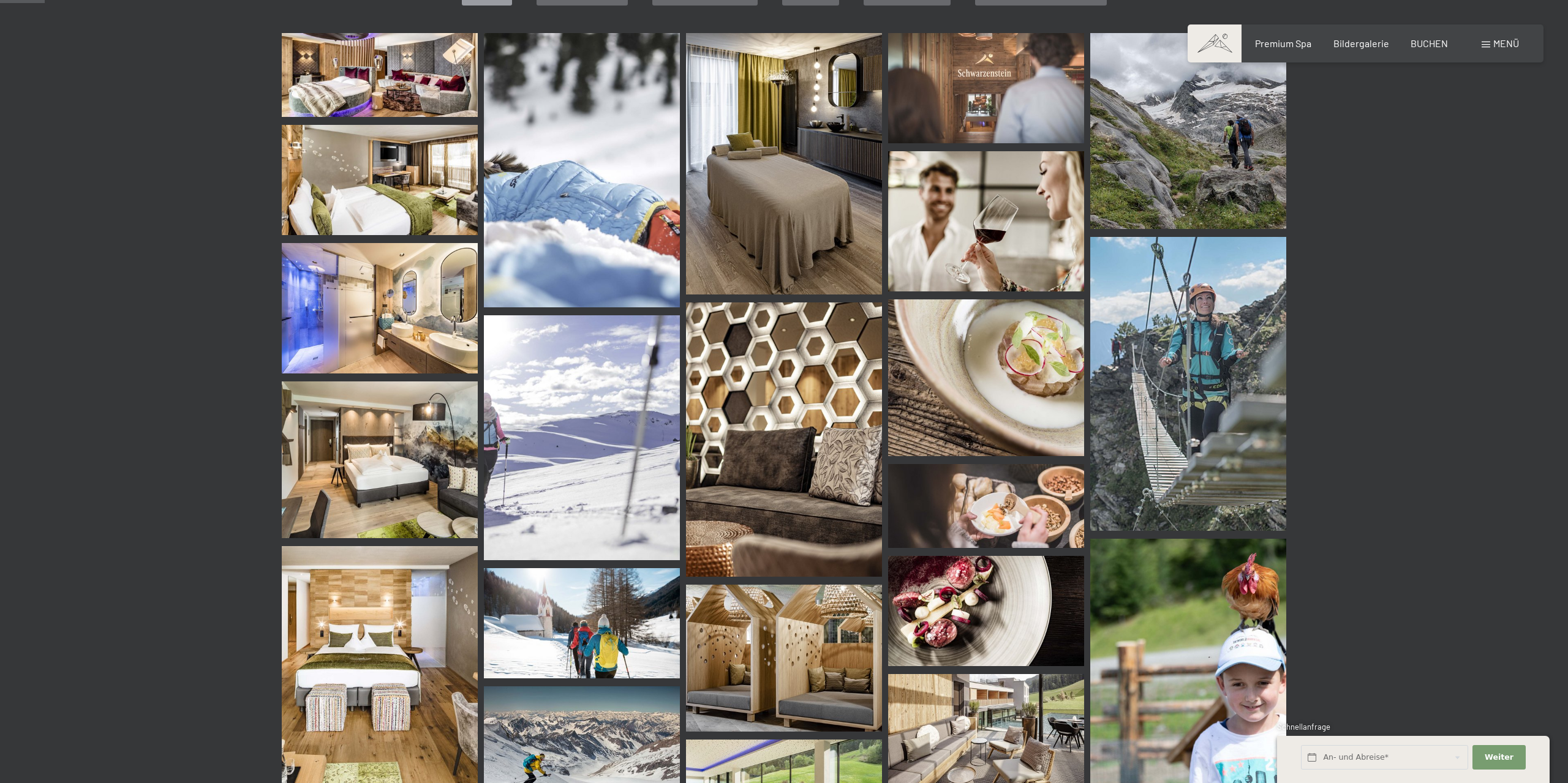
click at [400, 447] on img at bounding box center [380, 460] width 196 height 156
